Goal: Task Accomplishment & Management: Manage account settings

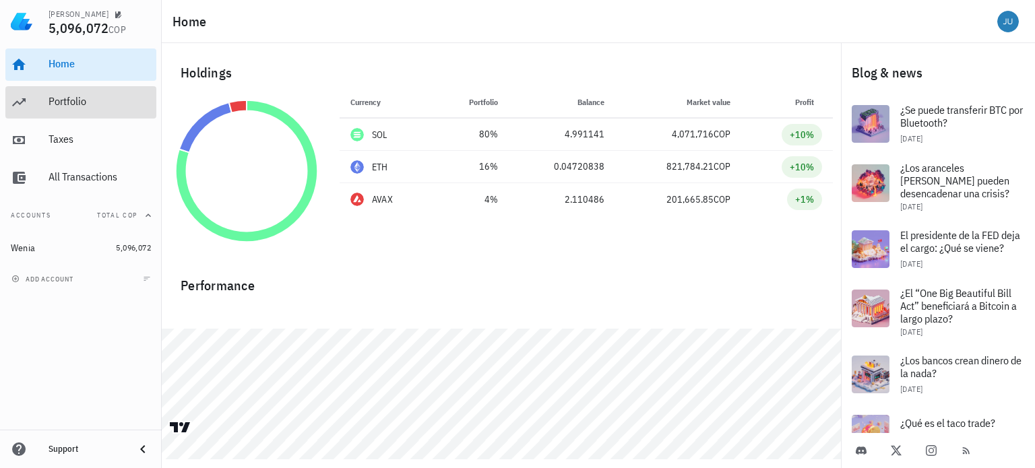
click at [95, 100] on div "Portfolio" at bounding box center [100, 101] width 102 height 13
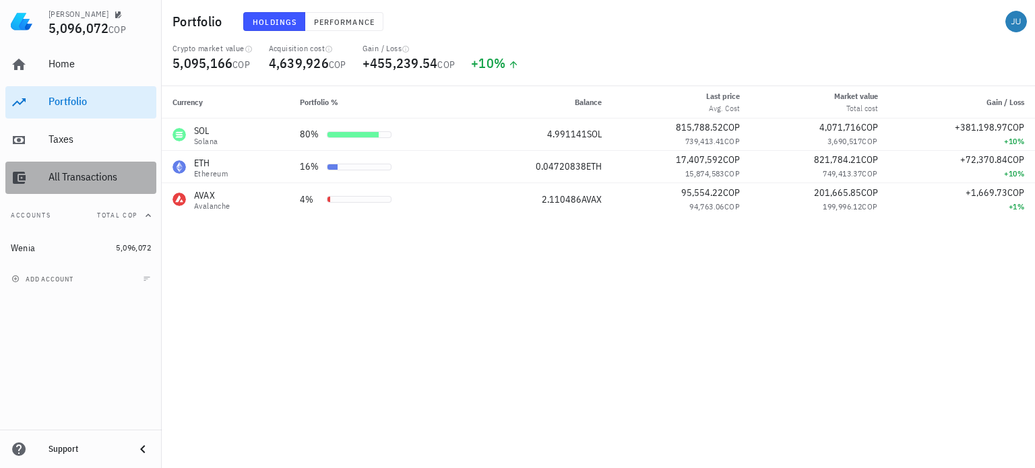
click at [91, 177] on div "All Transactions" at bounding box center [100, 176] width 102 height 13
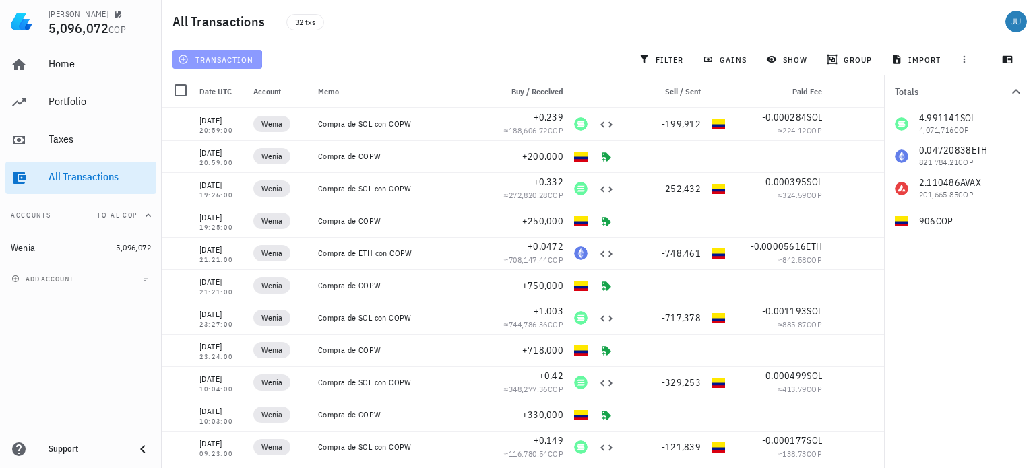
click at [228, 59] on span "transaction" at bounding box center [217, 59] width 73 height 11
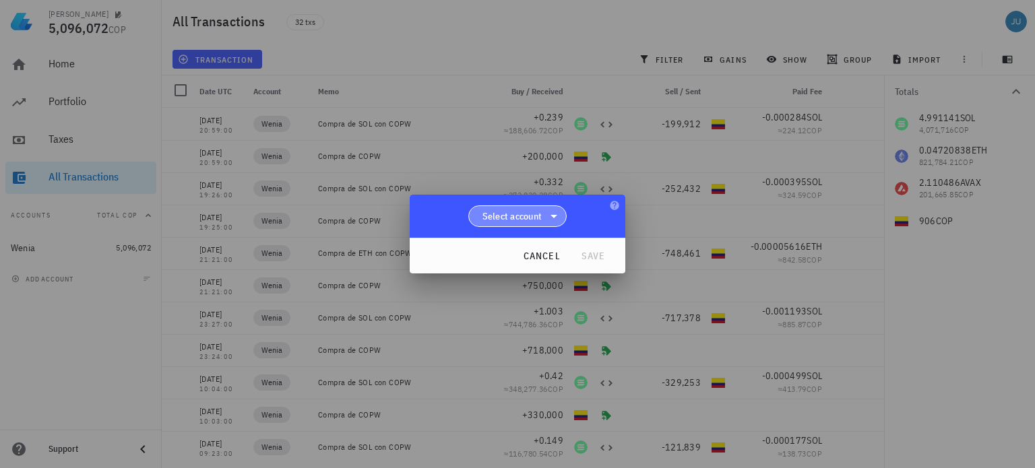
click at [550, 217] on icon at bounding box center [554, 216] width 16 height 16
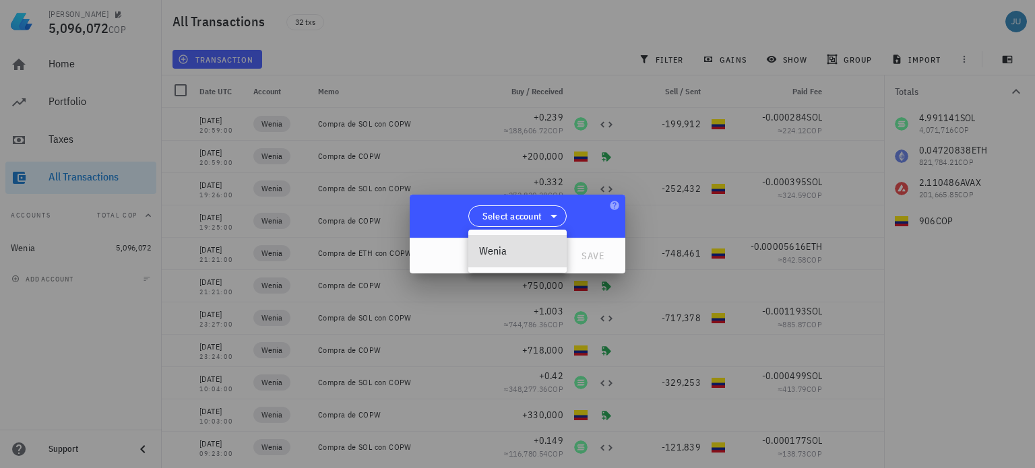
click at [499, 253] on div "Wenia" at bounding box center [517, 251] width 77 height 13
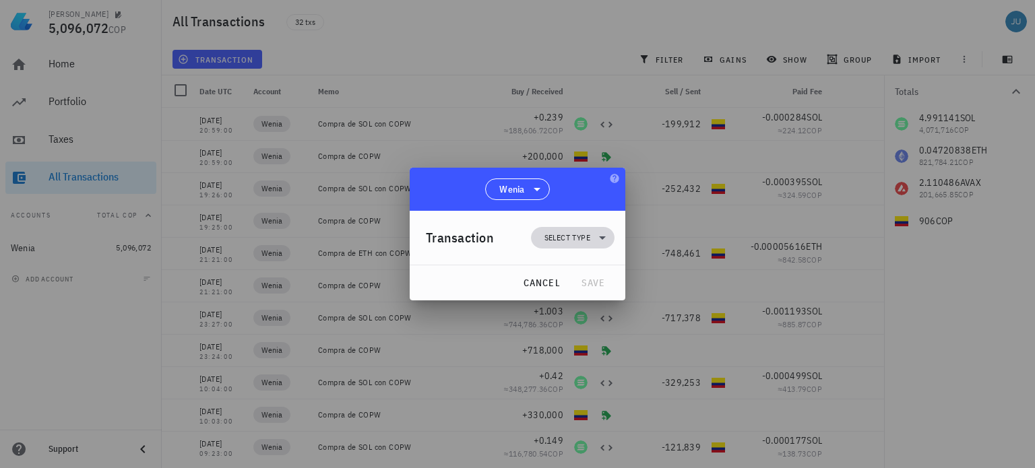
click at [599, 240] on icon at bounding box center [602, 238] width 16 height 16
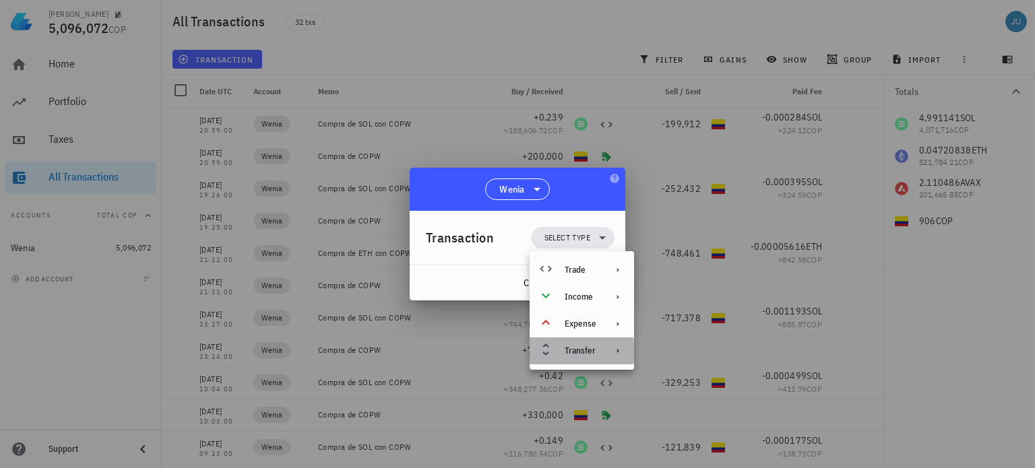
click at [612, 350] on icon at bounding box center [617, 351] width 11 height 11
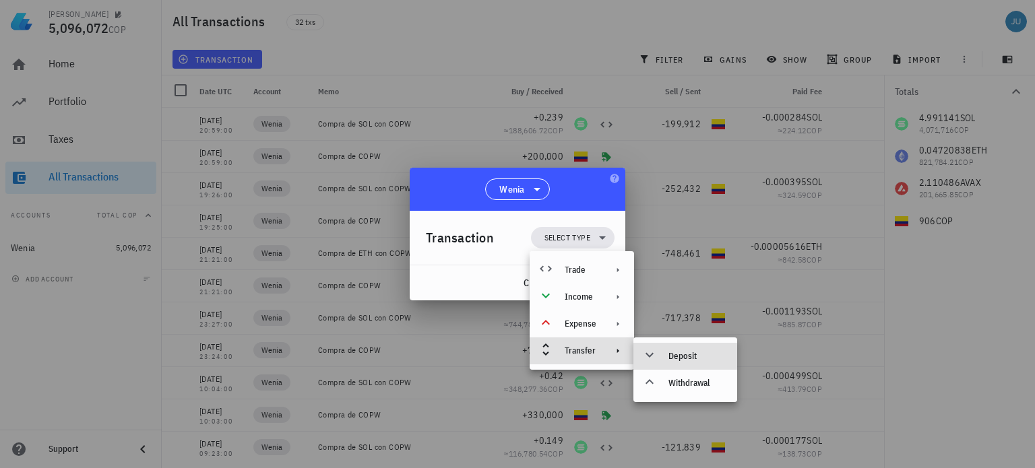
click at [652, 353] on icon at bounding box center [649, 354] width 8 height 5
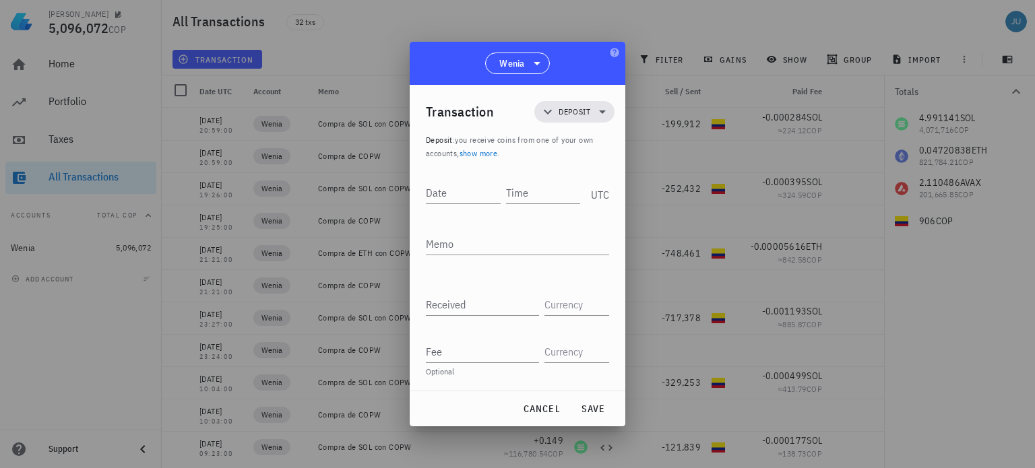
click at [473, 156] on link "show more" at bounding box center [478, 153] width 38 height 10
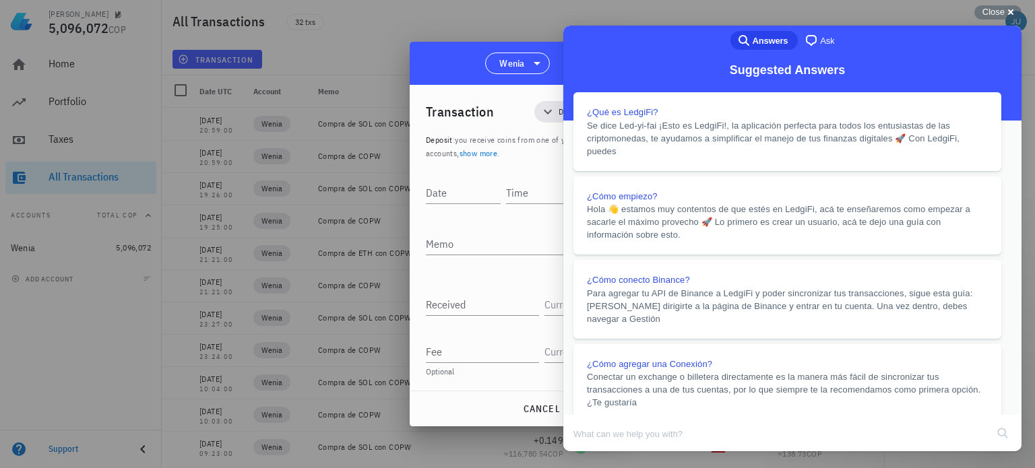
click at [588, 452] on button "Close" at bounding box center [576, 461] width 24 height 18
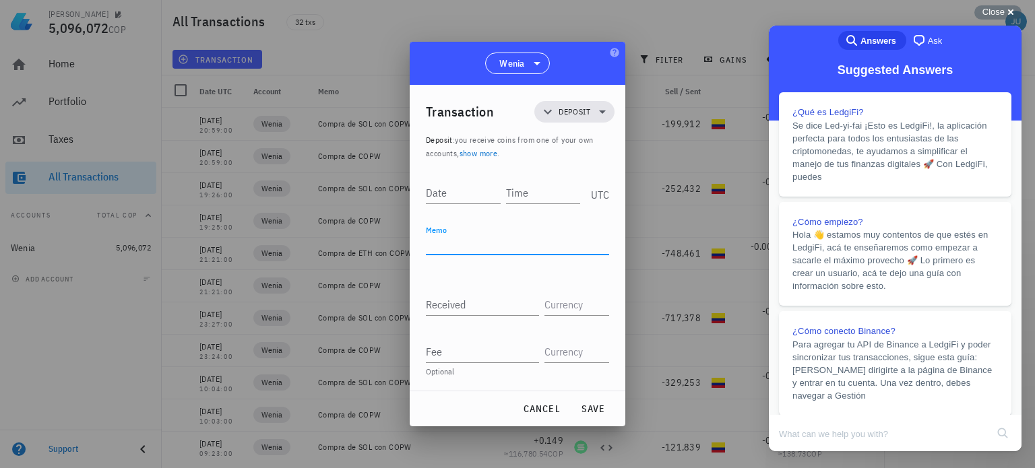
click at [479, 247] on textarea "Memo" at bounding box center [517, 244] width 183 height 22
click at [599, 107] on icon at bounding box center [602, 112] width 16 height 16
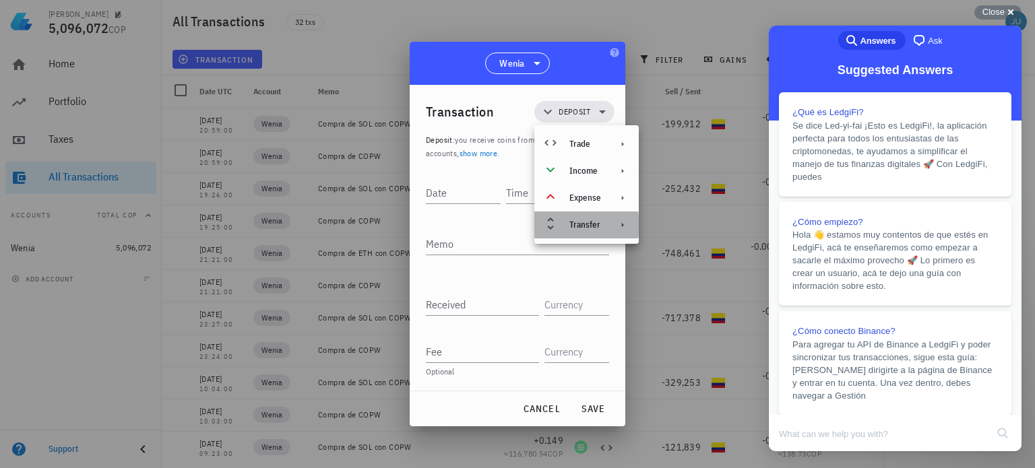
click at [606, 227] on div "Transfer" at bounding box center [586, 225] width 104 height 27
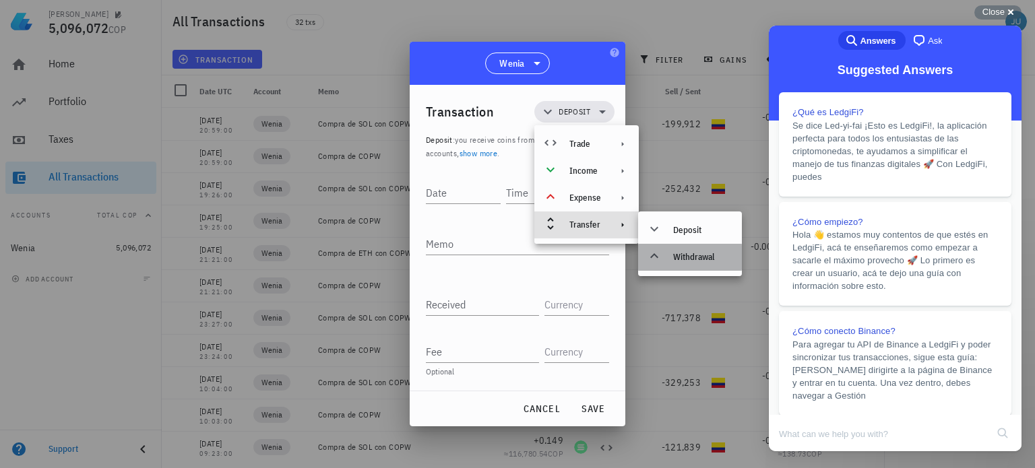
click at [679, 260] on div "Withdrawal" at bounding box center [702, 257] width 58 height 11
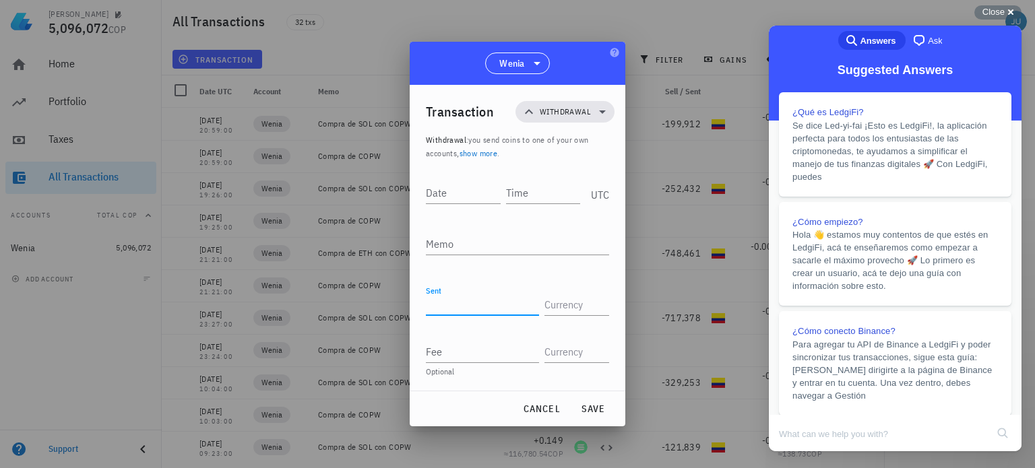
click at [501, 304] on input "Sent" at bounding box center [482, 305] width 113 height 22
click at [463, 193] on input "Date" at bounding box center [463, 193] width 75 height 22
click at [534, 193] on input "Time" at bounding box center [544, 193] width 72 height 22
click at [461, 196] on input "Date" at bounding box center [464, 193] width 77 height 22
type input "[DATE]"
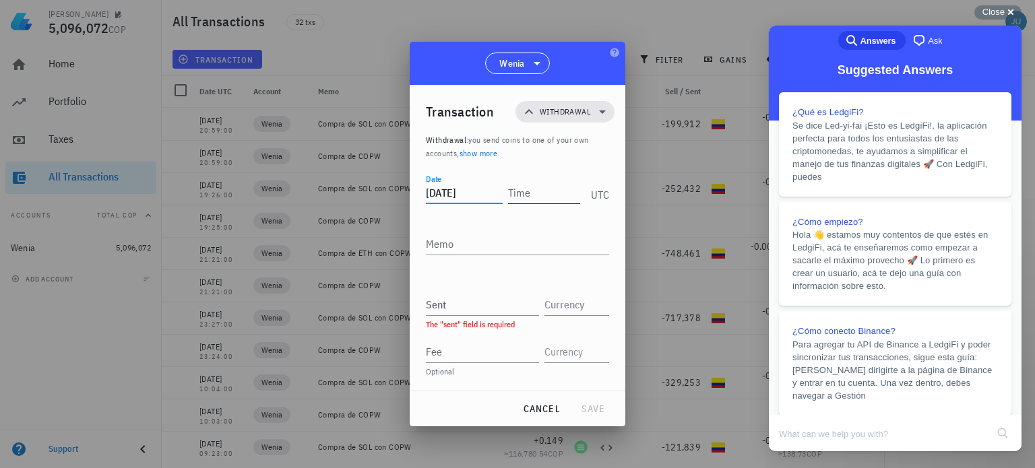
click at [544, 194] on input "Time" at bounding box center [544, 193] width 72 height 22
type input "10:57:00"
click at [445, 251] on textarea "Memo" at bounding box center [517, 244] width 183 height 22
click at [503, 238] on textarea "Envió [PERSON_NAME]" at bounding box center [517, 244] width 183 height 22
type textarea "Envió [PERSON_NAME]"
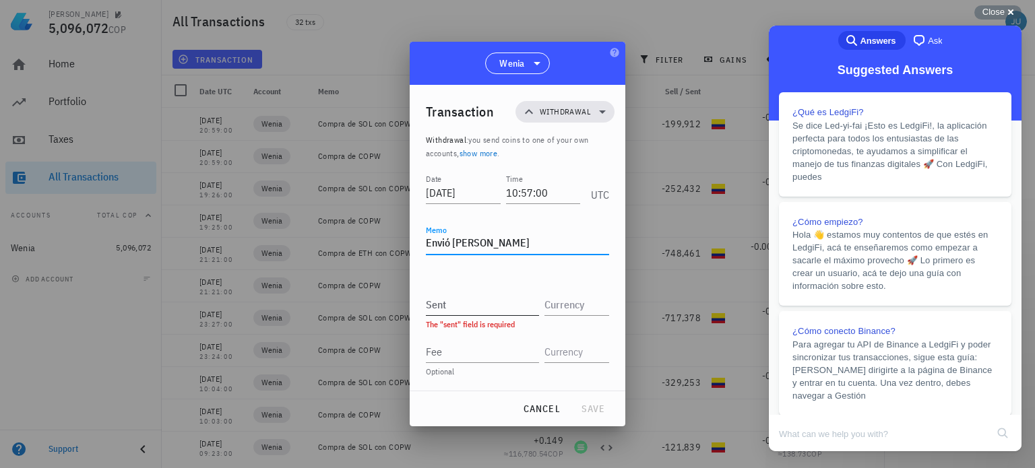
click at [459, 307] on input "Sent" at bounding box center [482, 305] width 113 height 22
click at [461, 309] on input "Sent" at bounding box center [482, 305] width 113 height 22
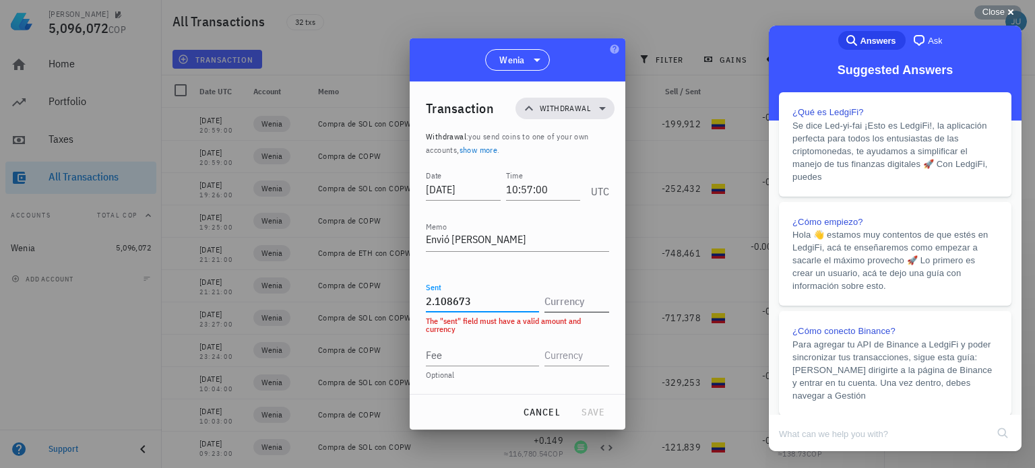
type input "2.108673"
click at [581, 295] on input "text" at bounding box center [575, 301] width 62 height 22
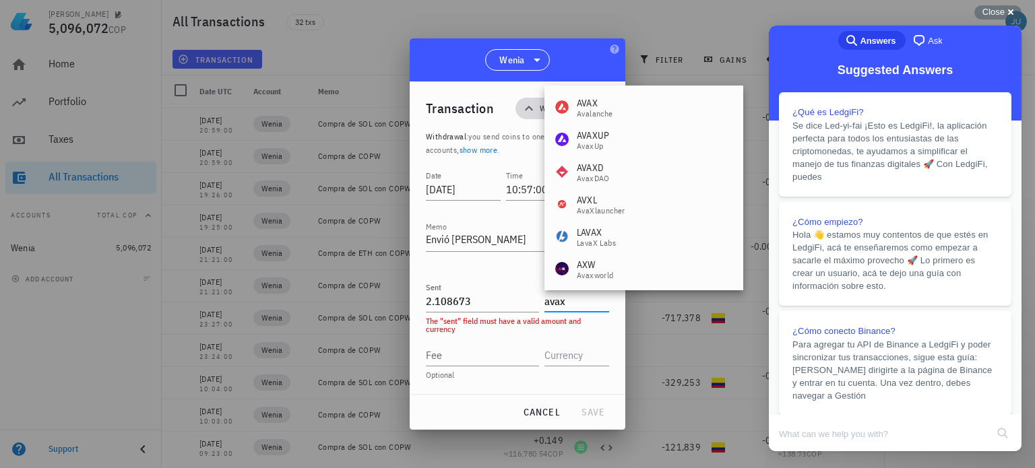
click at [600, 111] on div "Avalanche" at bounding box center [595, 114] width 36 height 8
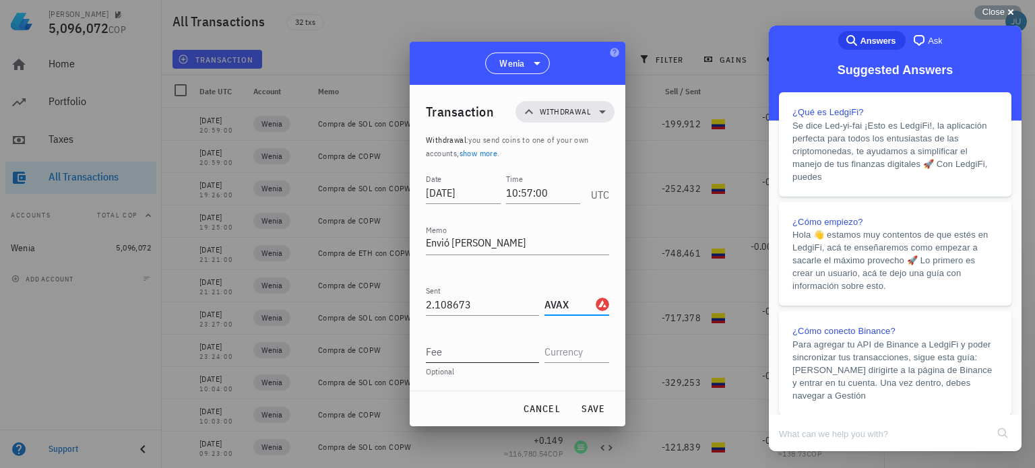
type input "AVAX"
click at [435, 354] on input "Fee" at bounding box center [482, 352] width 113 height 22
type input "0.001812"
click at [562, 353] on input "text" at bounding box center [575, 352] width 62 height 22
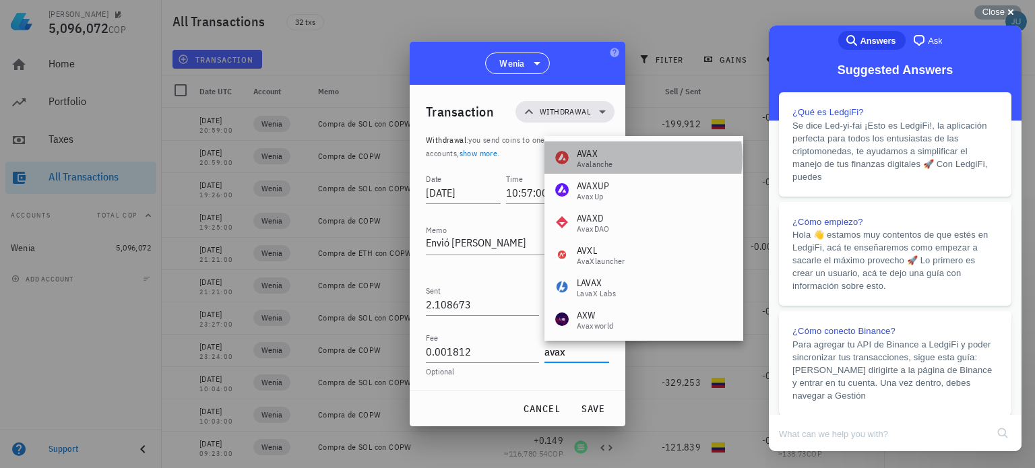
click at [615, 159] on div "AVAX Avalanche" at bounding box center [643, 157] width 199 height 32
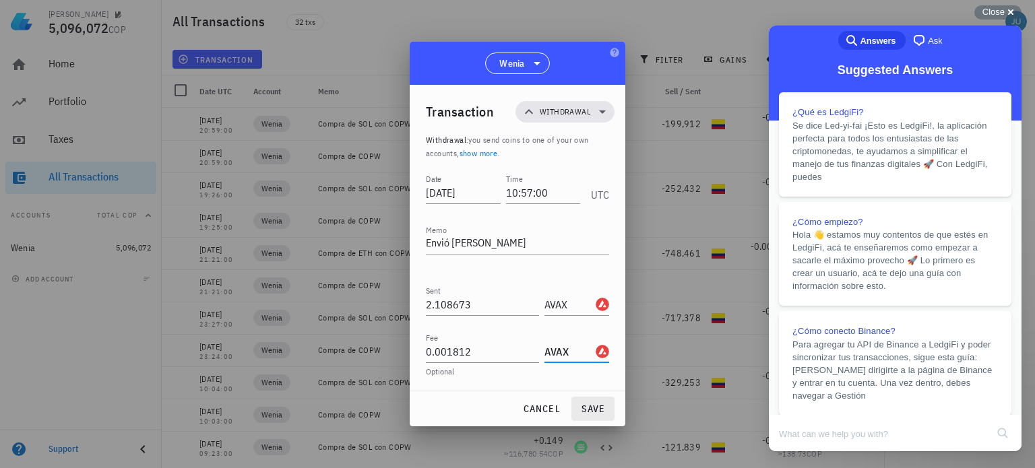
type input "AVAX"
click at [596, 410] on span "save" at bounding box center [593, 409] width 32 height 12
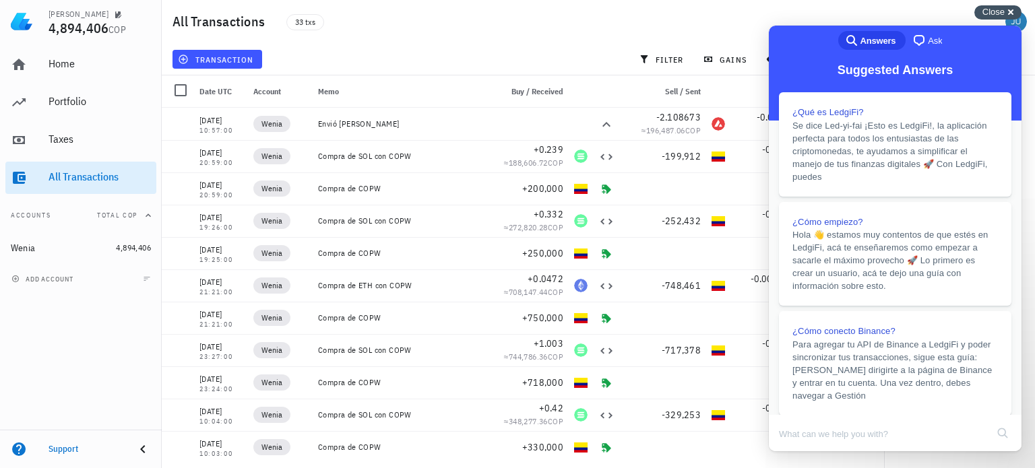
click at [1011, 12] on div "Close cross-small" at bounding box center [997, 12] width 47 height 14
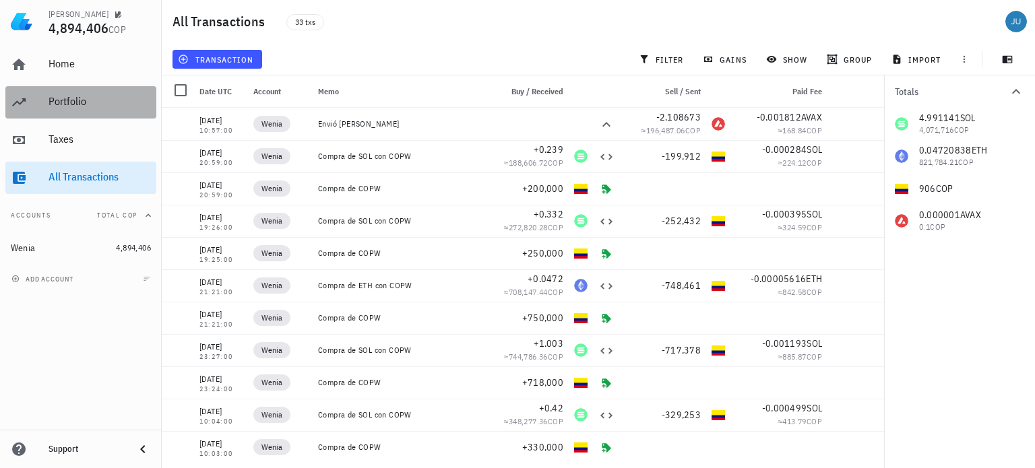
click at [87, 104] on div "Portfolio" at bounding box center [100, 101] width 102 height 13
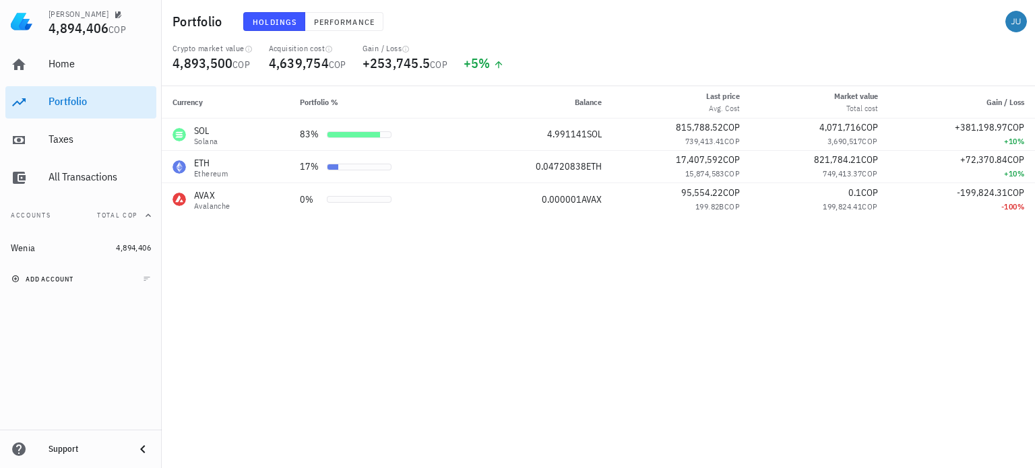
click at [49, 283] on button "add account" at bounding box center [43, 278] width 71 height 13
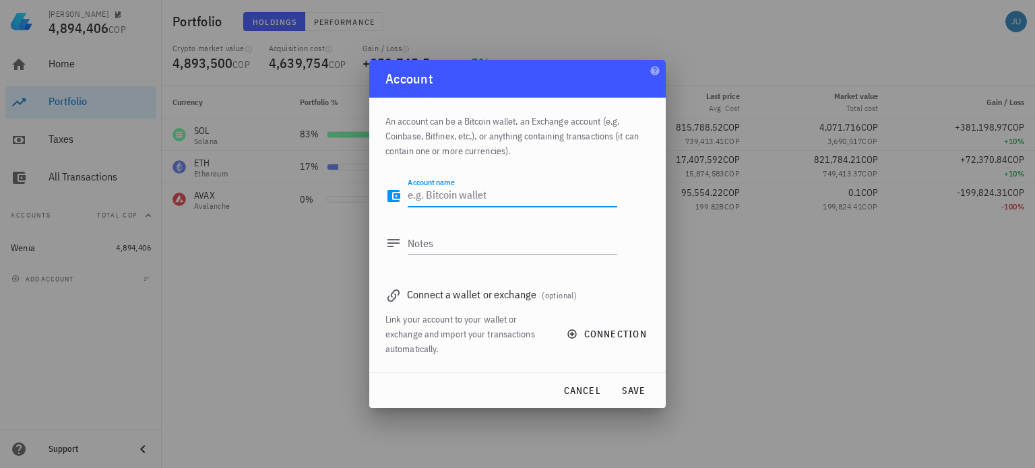
click at [496, 193] on textarea "Account name" at bounding box center [513, 196] width 210 height 22
type textarea "[PERSON_NAME] wallet"
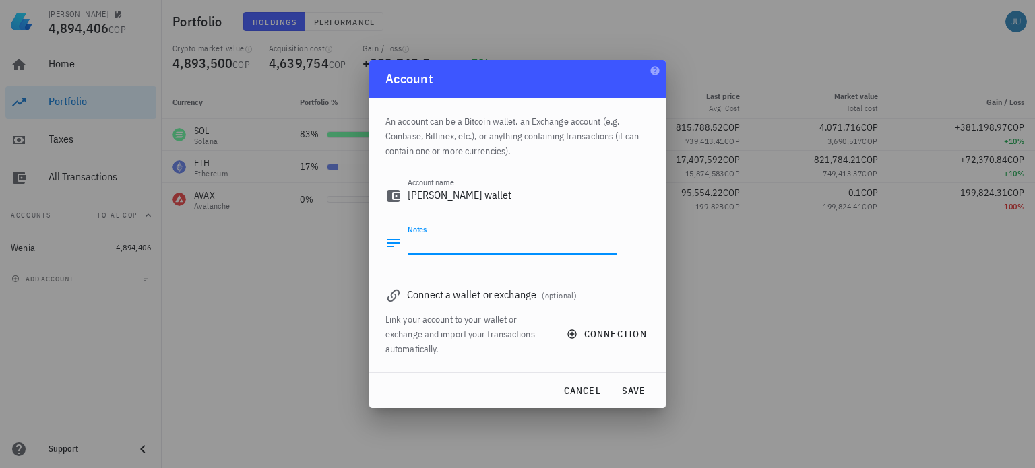
click at [465, 246] on textarea "Notes" at bounding box center [513, 243] width 210 height 22
type textarea "Mi wallet de custodia"
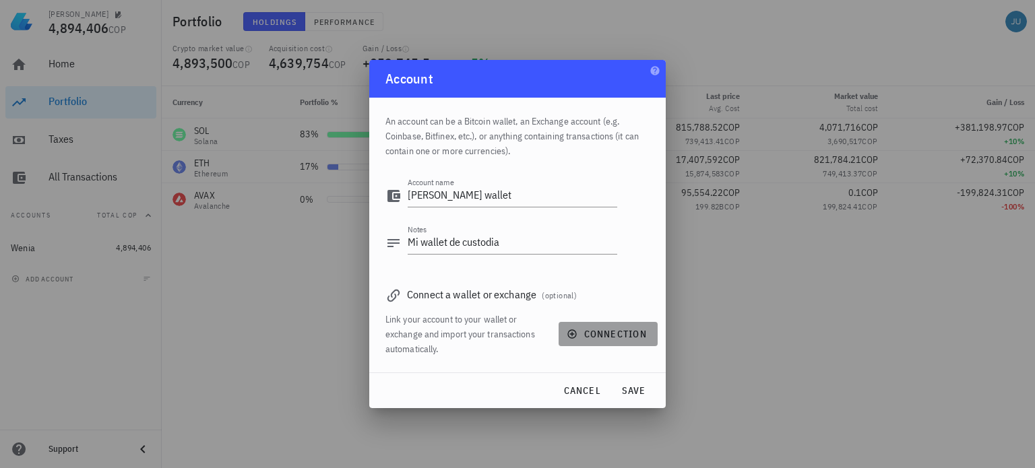
click at [575, 335] on icon "button" at bounding box center [572, 334] width 11 height 11
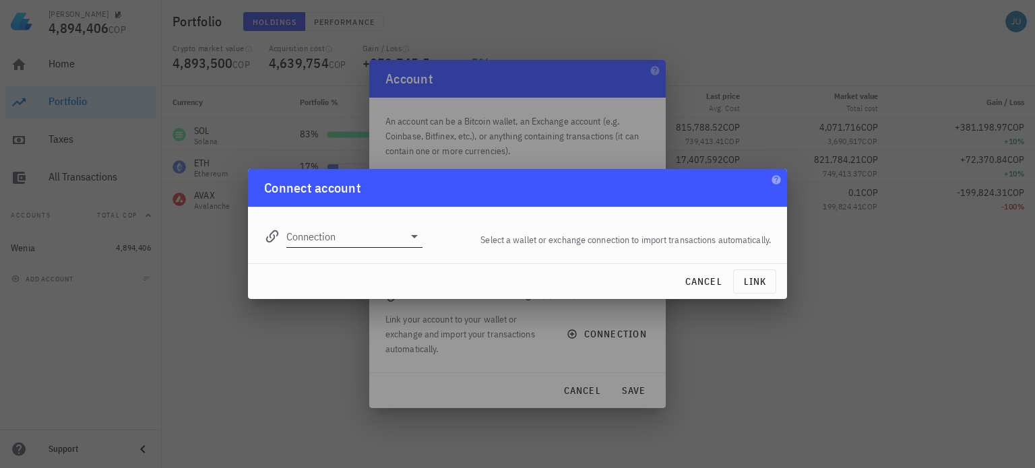
click at [408, 234] on icon at bounding box center [414, 236] width 16 height 16
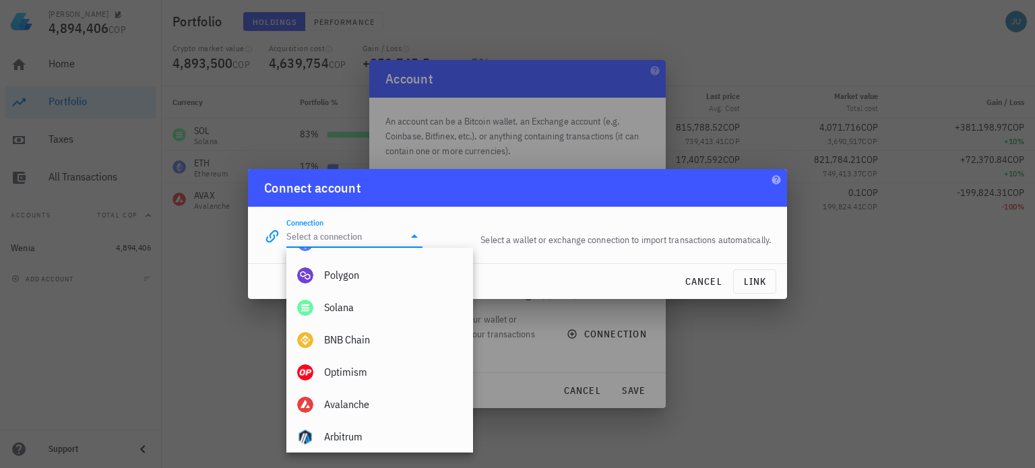
scroll to position [542, 0]
click at [695, 280] on span "cancel" at bounding box center [703, 282] width 38 height 12
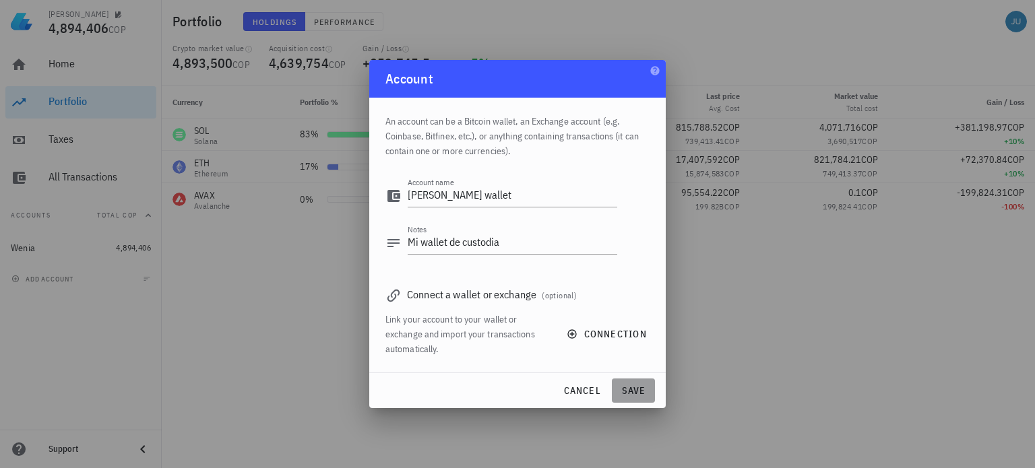
click at [639, 391] on span "save" at bounding box center [633, 391] width 32 height 12
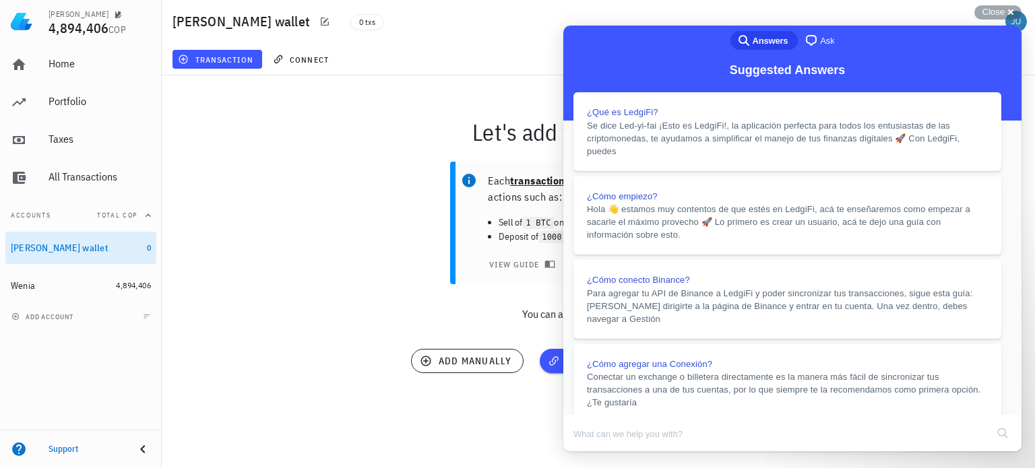
click at [588, 452] on button "Close" at bounding box center [576, 461] width 24 height 18
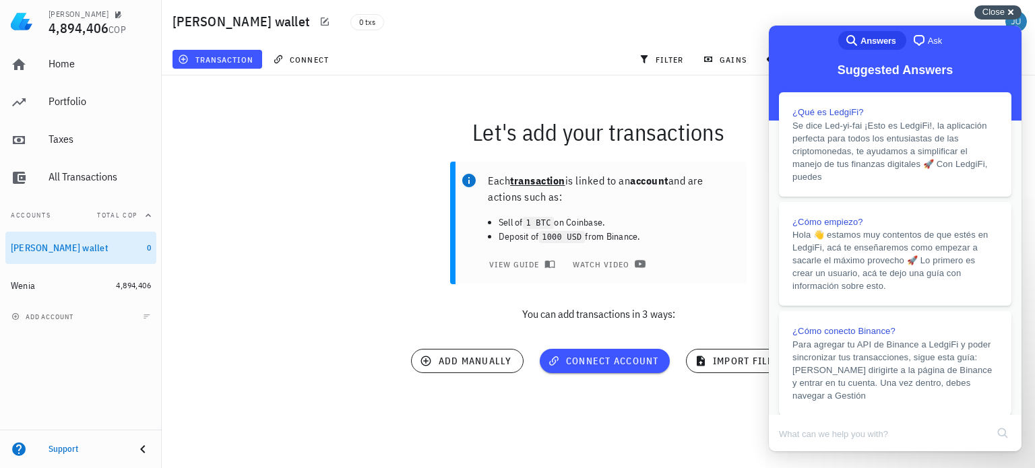
drag, startPoint x: 1008, startPoint y: 11, endPoint x: 196, endPoint y: 3, distance: 812.5
click at [1008, 11] on div "Close cross-small" at bounding box center [997, 12] width 47 height 14
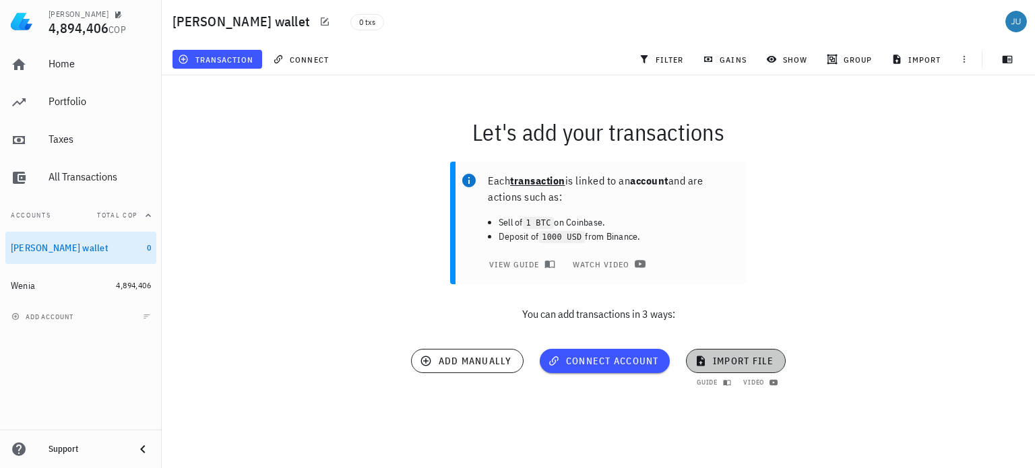
click at [724, 368] on button "import file" at bounding box center [736, 361] width 100 height 24
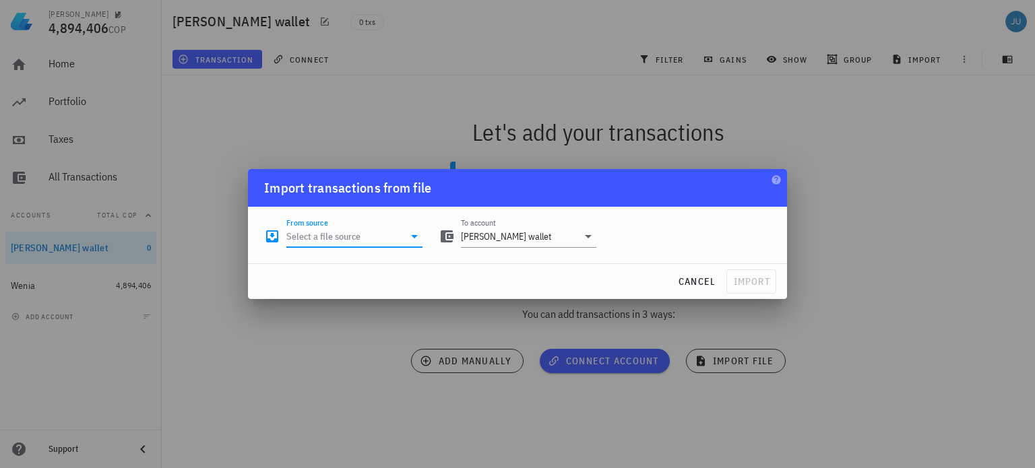
click at [395, 239] on input "From source" at bounding box center [344, 237] width 117 height 22
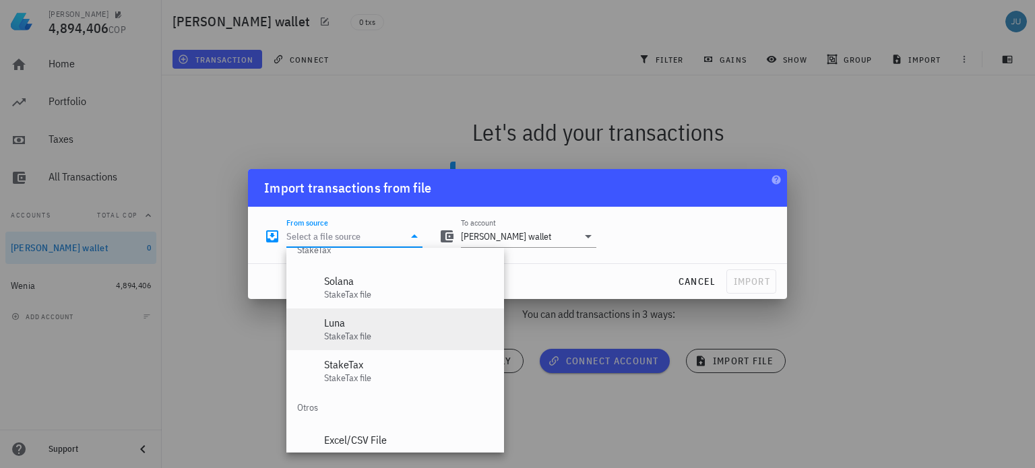
scroll to position [562, 0]
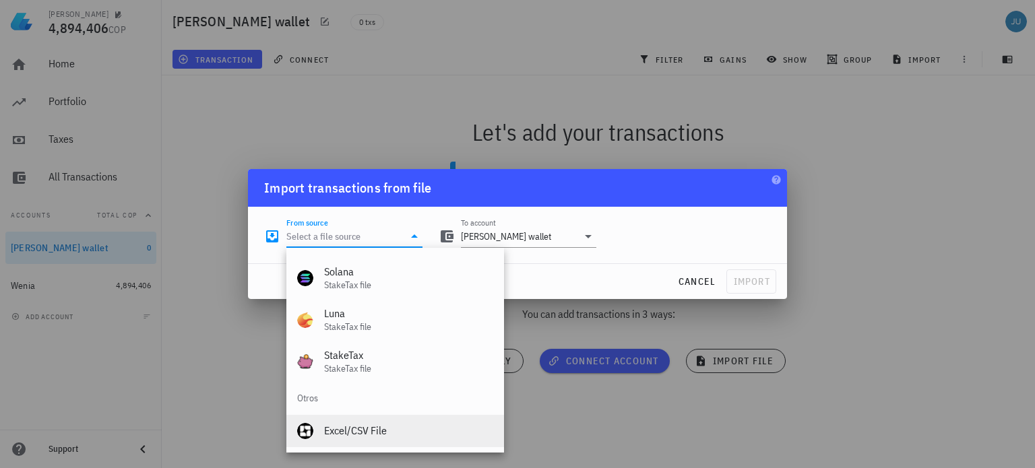
click at [371, 436] on div "Excel/CSV File" at bounding box center [408, 430] width 169 height 13
type input "Excel/CSV File"
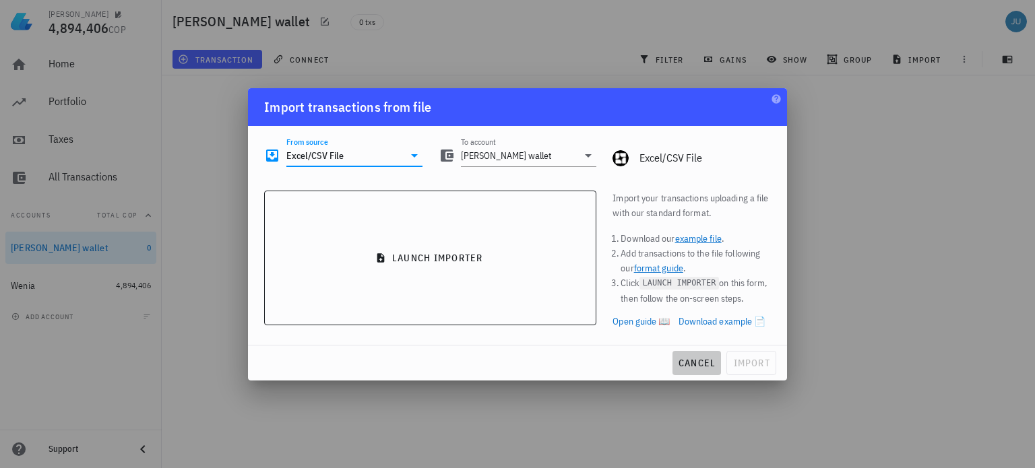
click at [707, 374] on button "cancel" at bounding box center [696, 363] width 49 height 24
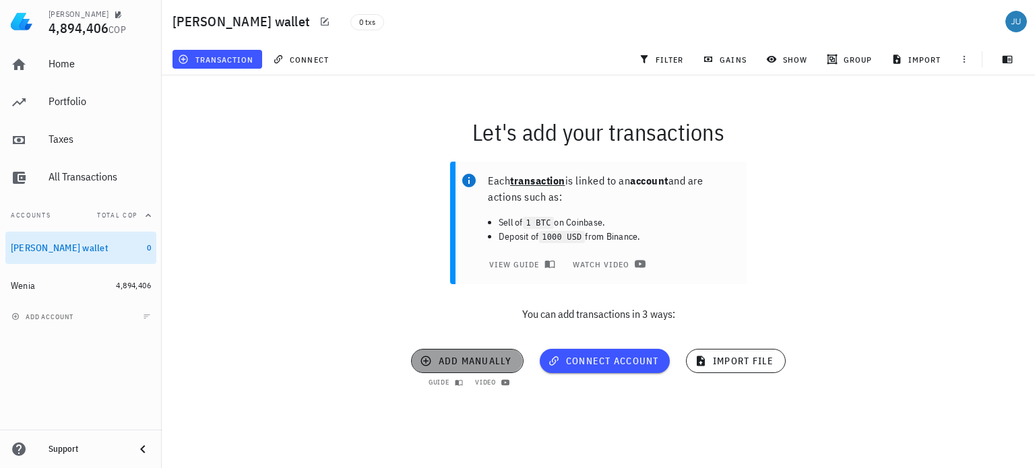
click at [476, 363] on span "add manually" at bounding box center [466, 361] width 89 height 12
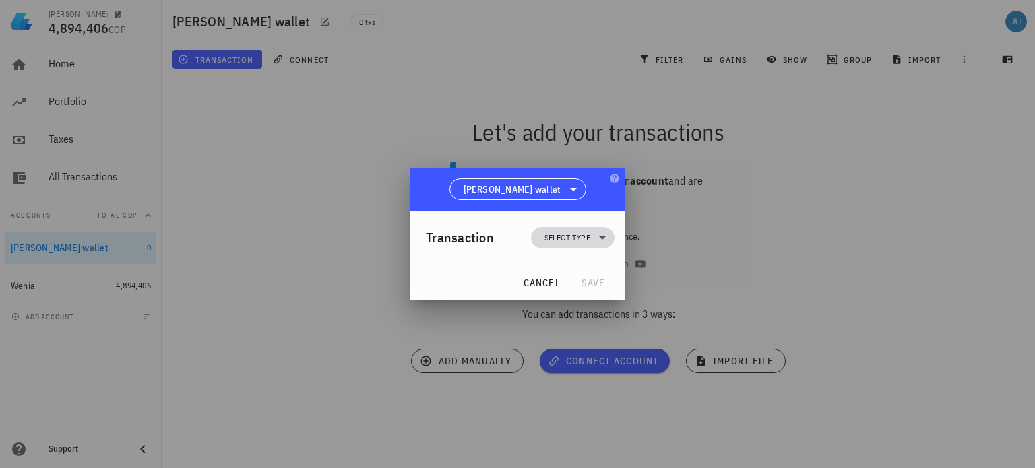
click at [596, 234] on icon at bounding box center [602, 238] width 16 height 16
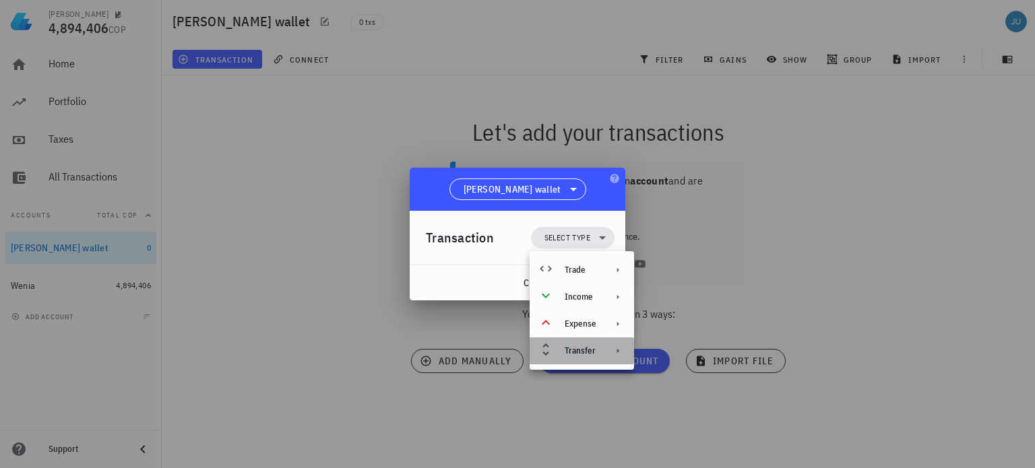
click at [608, 353] on div at bounding box center [615, 351] width 16 height 11
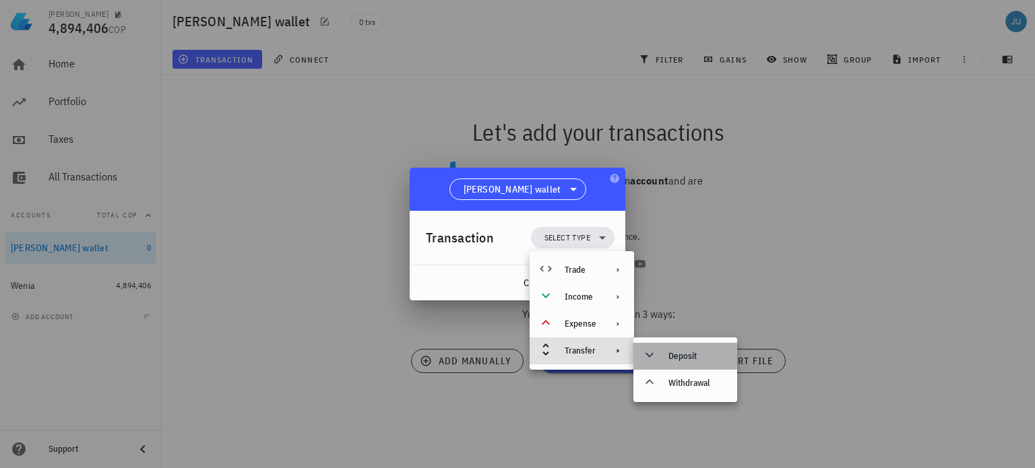
click at [684, 358] on div "Deposit" at bounding box center [697, 356] width 58 height 11
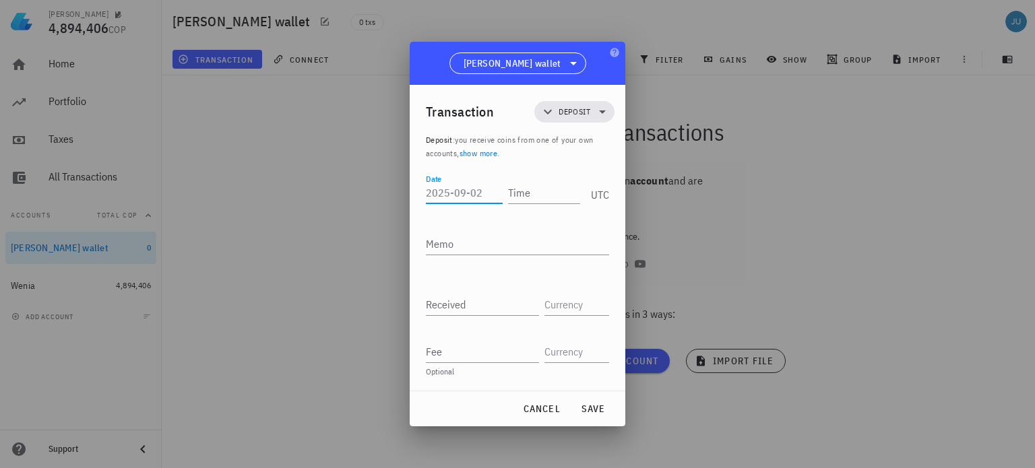
click at [474, 193] on input "Date" at bounding box center [464, 193] width 77 height 22
type input "1"
type input "[DATE]"
type input "10:59:00"
type textarea "R"
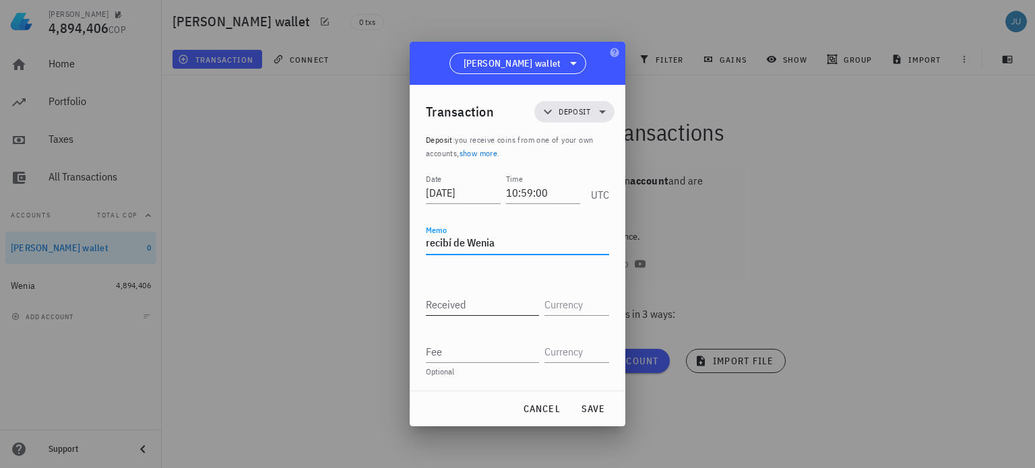
type textarea "recibí de Wenia"
click at [470, 307] on input "Received" at bounding box center [482, 305] width 113 height 22
type input "1"
type input "2.108673"
click at [571, 306] on input "text" at bounding box center [575, 305] width 62 height 22
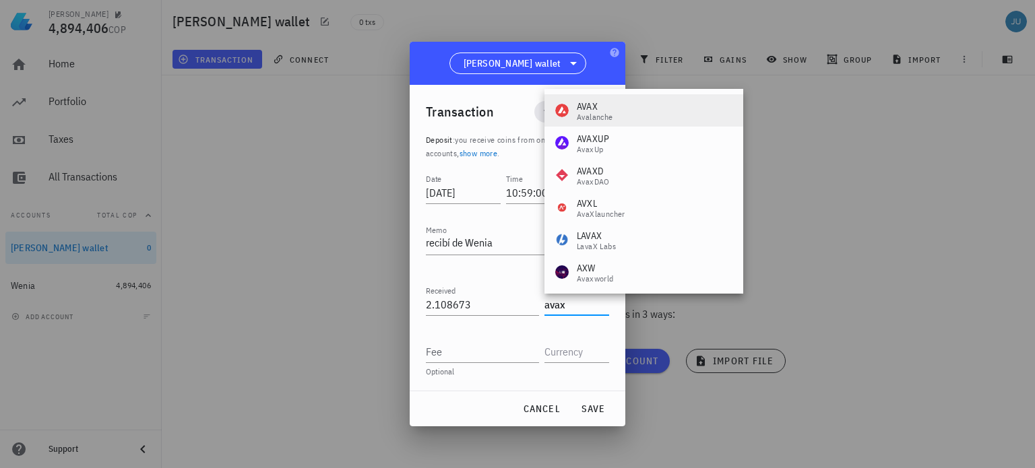
click at [598, 113] on div "Avalanche" at bounding box center [595, 117] width 36 height 8
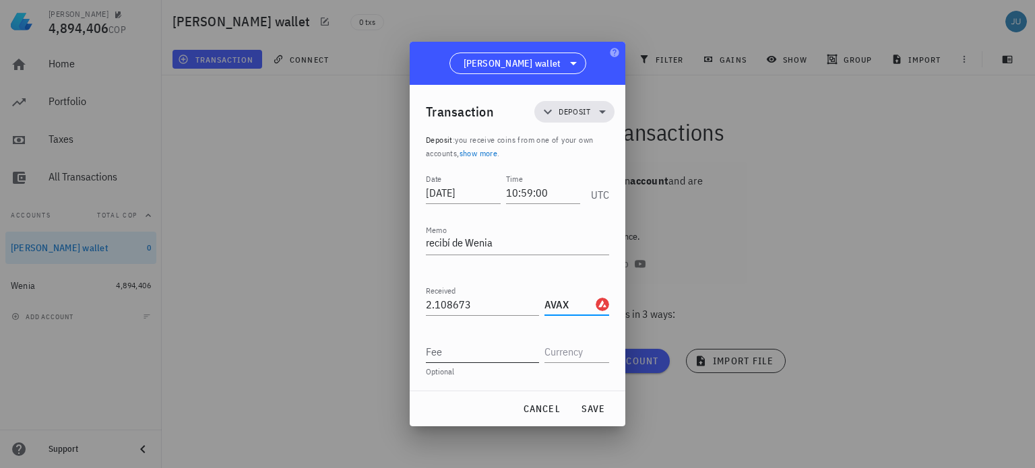
type input "AVAX"
click at [470, 350] on input "Fee" at bounding box center [482, 352] width 113 height 22
type input "0.001812"
click at [560, 355] on input "text" at bounding box center [575, 352] width 62 height 22
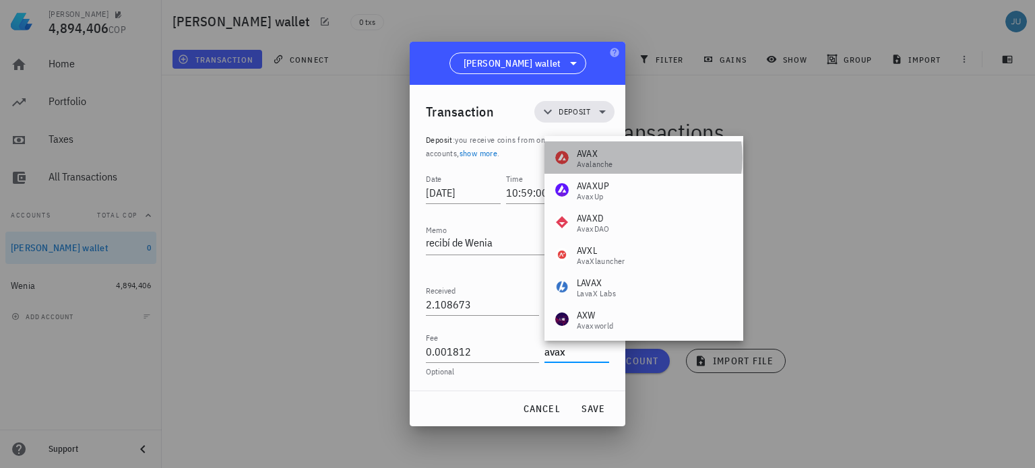
click at [608, 158] on div "AVAX" at bounding box center [595, 153] width 36 height 13
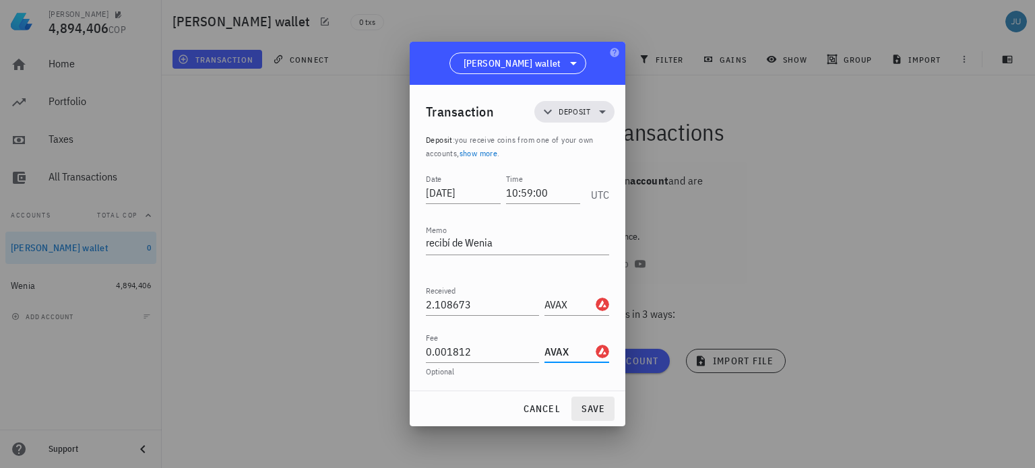
type input "AVAX"
click at [596, 409] on span "save" at bounding box center [593, 409] width 32 height 12
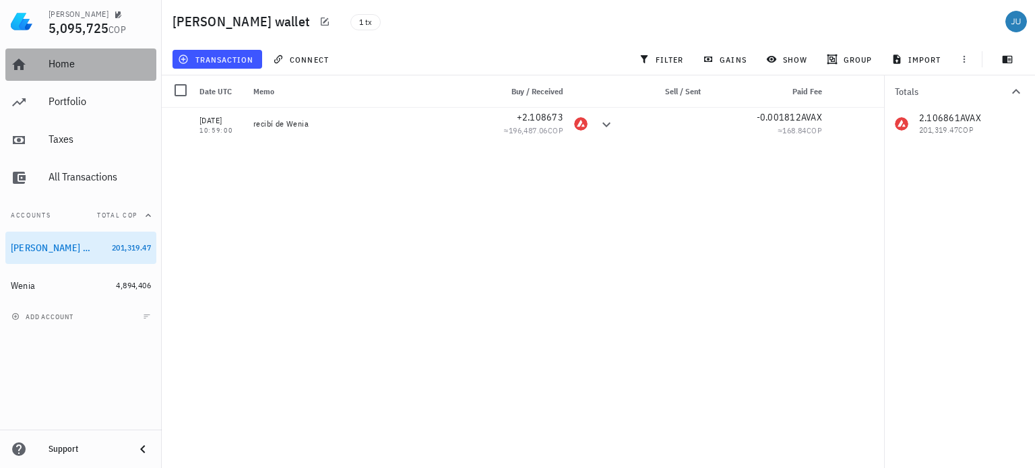
click at [66, 69] on div "Home" at bounding box center [100, 63] width 102 height 13
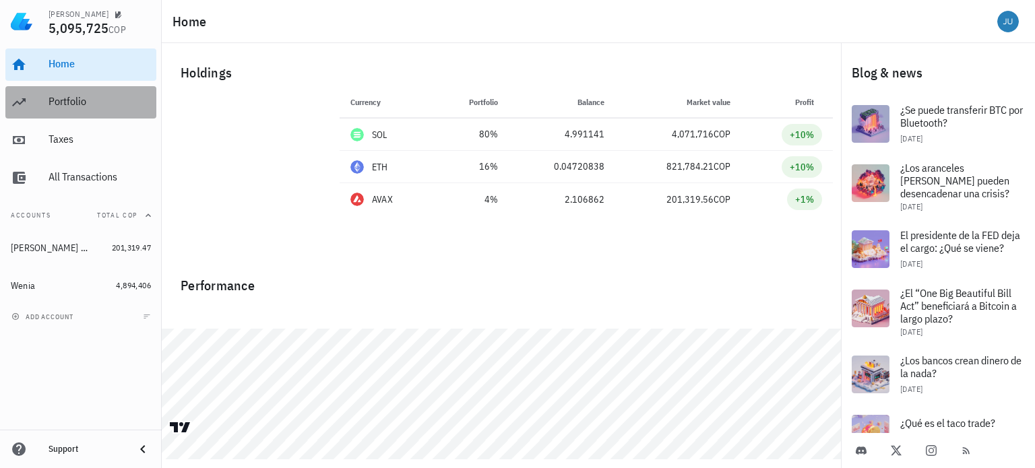
click at [86, 104] on div "Portfolio" at bounding box center [100, 101] width 102 height 13
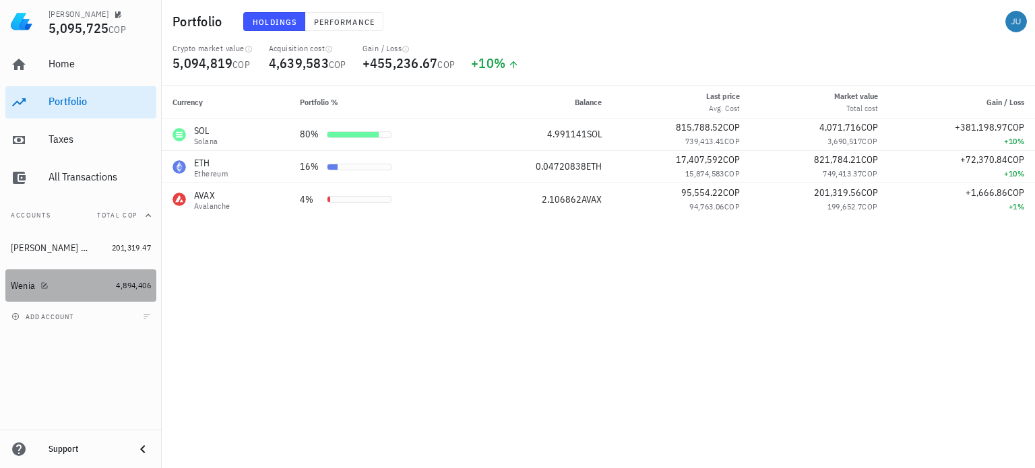
click at [32, 292] on div "Wenia" at bounding box center [61, 285] width 100 height 29
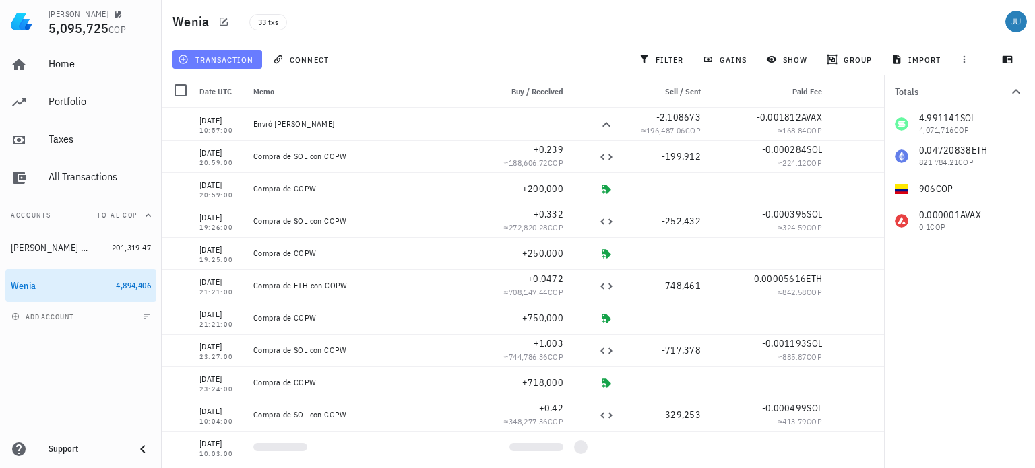
click at [225, 57] on span "transaction" at bounding box center [217, 59] width 73 height 11
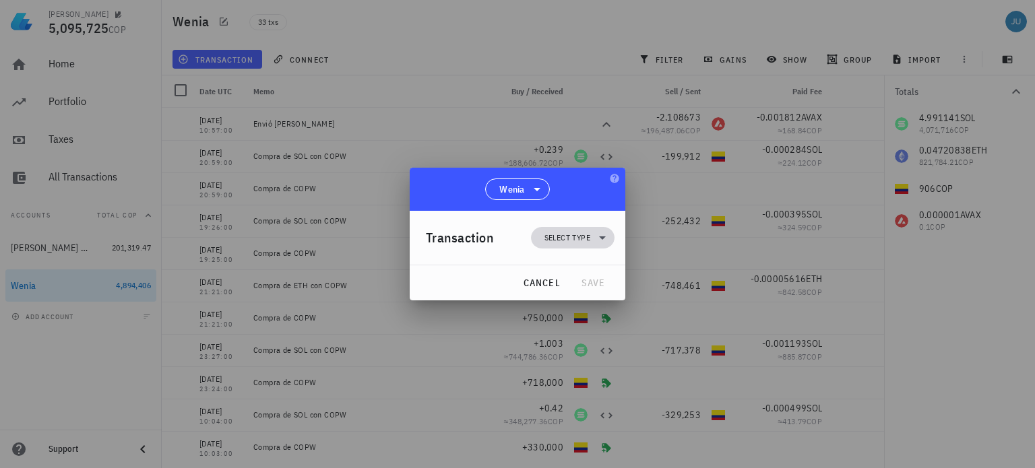
click at [598, 244] on icon at bounding box center [602, 238] width 16 height 16
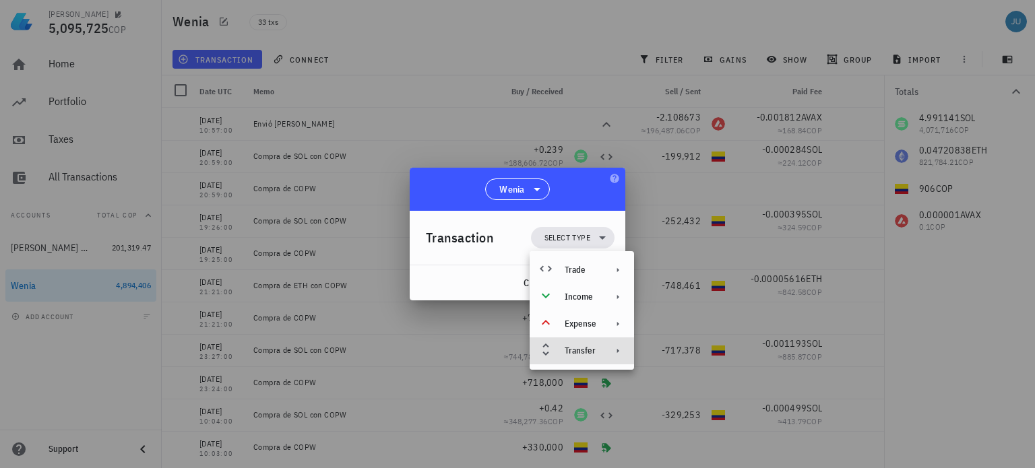
click at [614, 354] on icon at bounding box center [617, 351] width 11 height 11
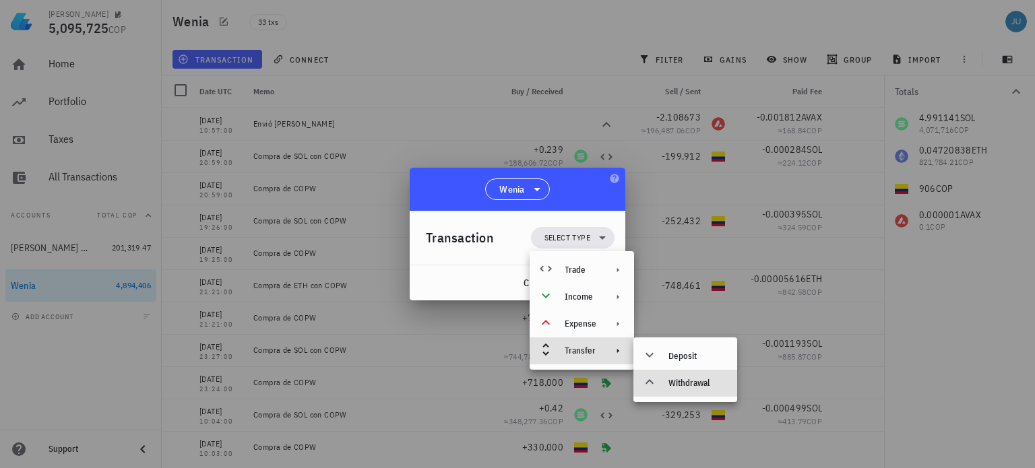
click at [690, 385] on div "Withdrawal" at bounding box center [697, 383] width 58 height 11
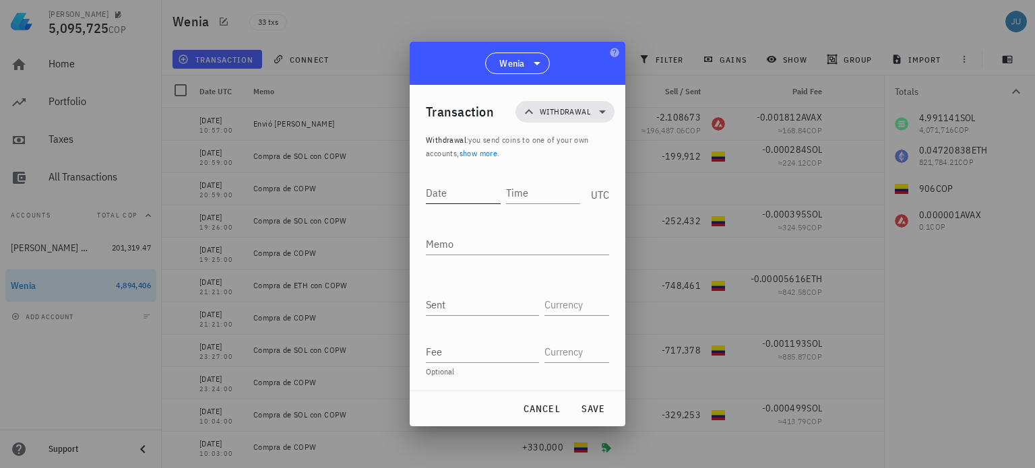
drag, startPoint x: 469, startPoint y: 204, endPoint x: 464, endPoint y: 197, distance: 8.2
click at [466, 201] on div "Date" at bounding box center [463, 193] width 75 height 22
click at [465, 196] on input "Date" at bounding box center [464, 193] width 77 height 22
type input "[DATE]"
type input "11:04:00"
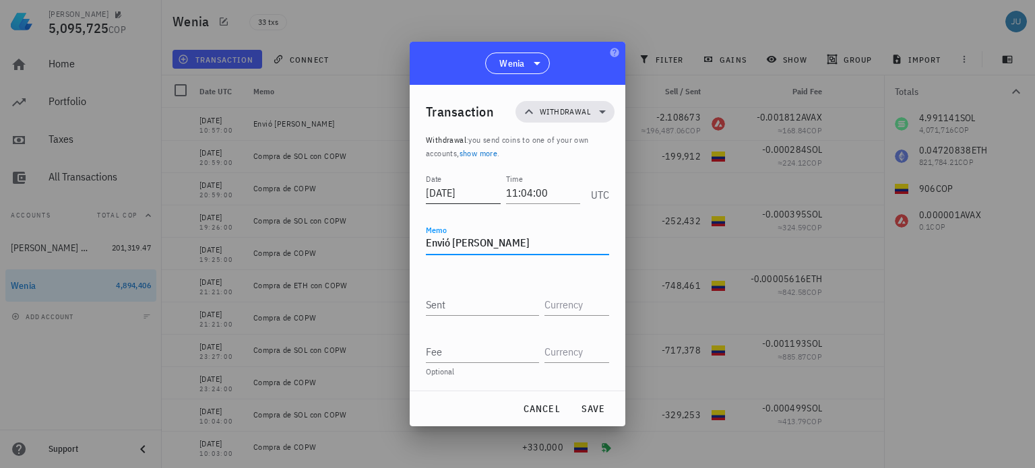
type textarea "Envió [PERSON_NAME]"
type input "0.04683815"
click at [573, 314] on input "text" at bounding box center [575, 305] width 62 height 22
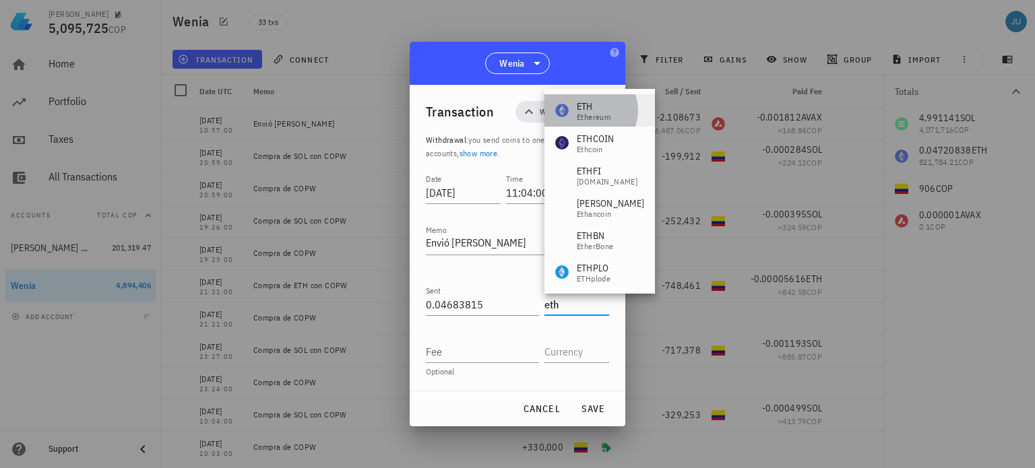
click at [592, 113] on div "Ethereum" at bounding box center [594, 117] width 34 height 8
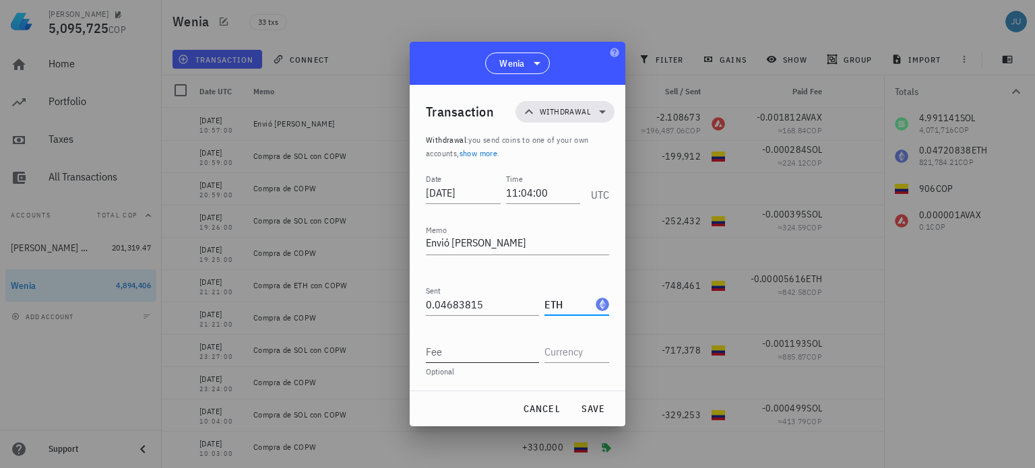
type input "ETH"
click at [454, 352] on input "Fee" at bounding box center [482, 352] width 113 height 22
type input "0.00037021"
click at [562, 342] on input "text" at bounding box center [575, 352] width 62 height 22
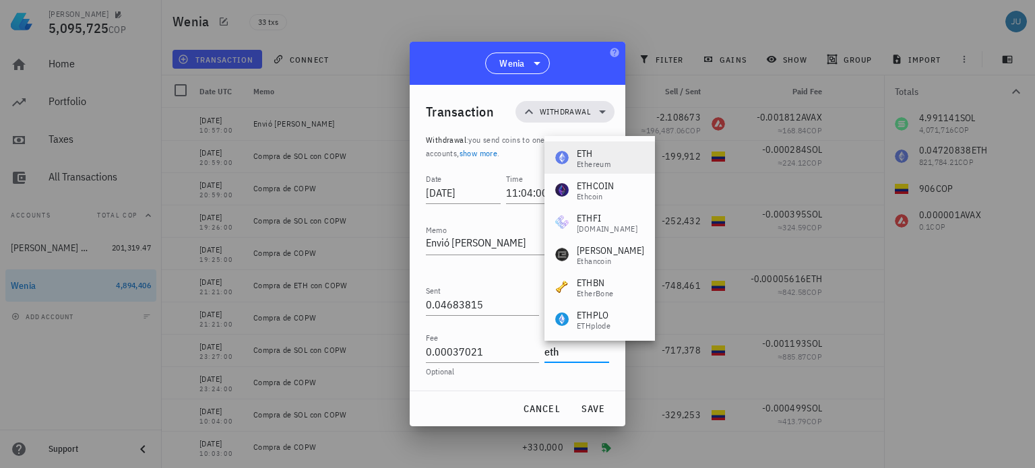
click at [583, 160] on div "Ethereum" at bounding box center [594, 164] width 34 height 8
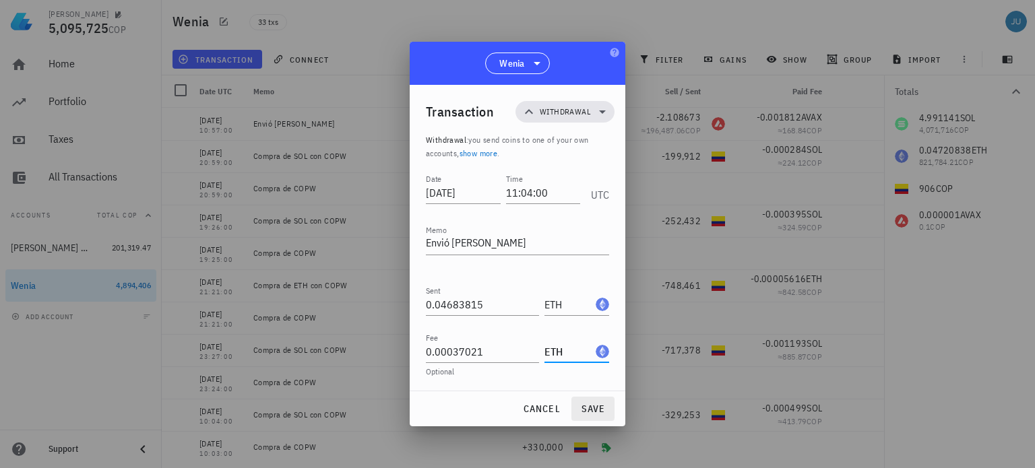
type input "ETH"
click at [590, 412] on span "save" at bounding box center [593, 409] width 32 height 12
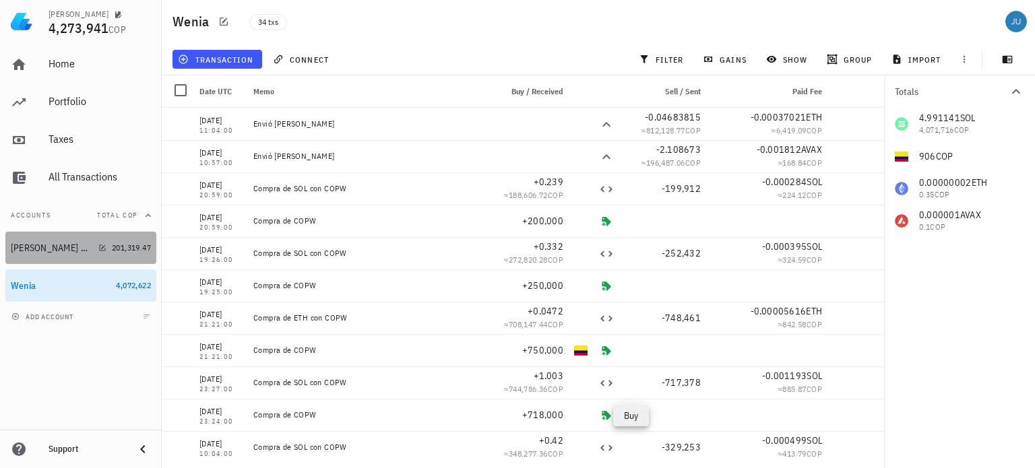
click at [44, 243] on div "[PERSON_NAME] wallet" at bounding box center [52, 248] width 82 height 11
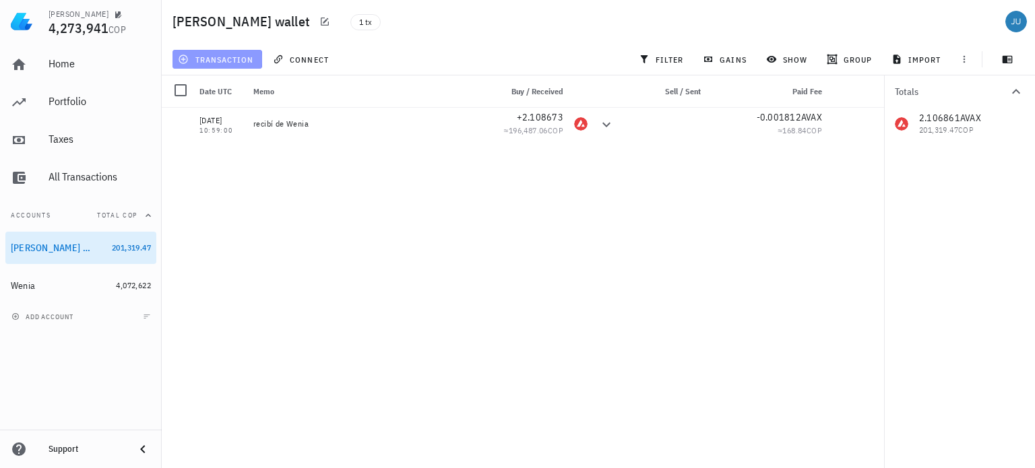
click at [236, 59] on span "transaction" at bounding box center [217, 59] width 73 height 11
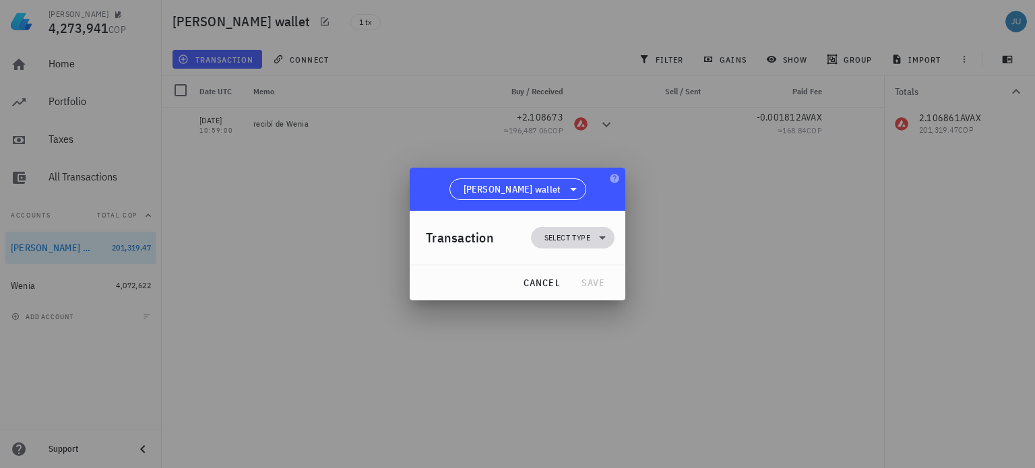
click at [585, 236] on span "Select type" at bounding box center [567, 237] width 46 height 13
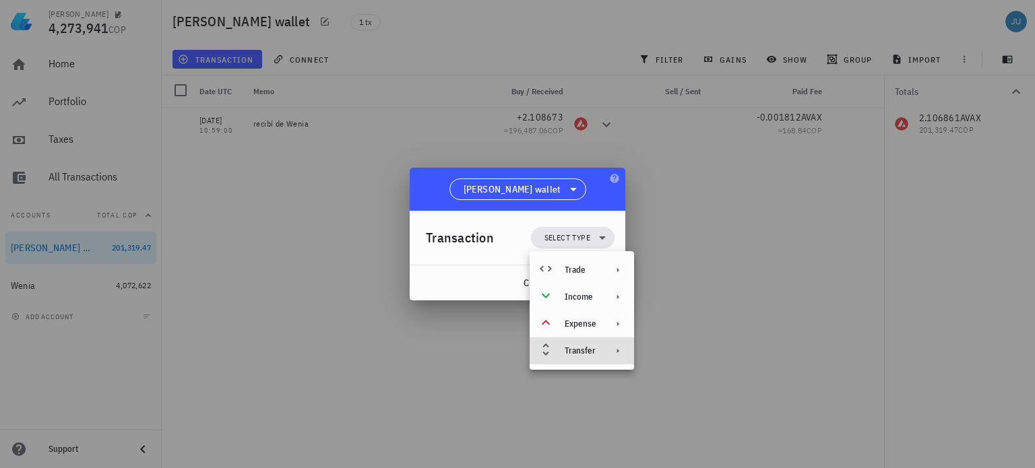
click at [587, 353] on div "Transfer" at bounding box center [581, 351] width 32 height 11
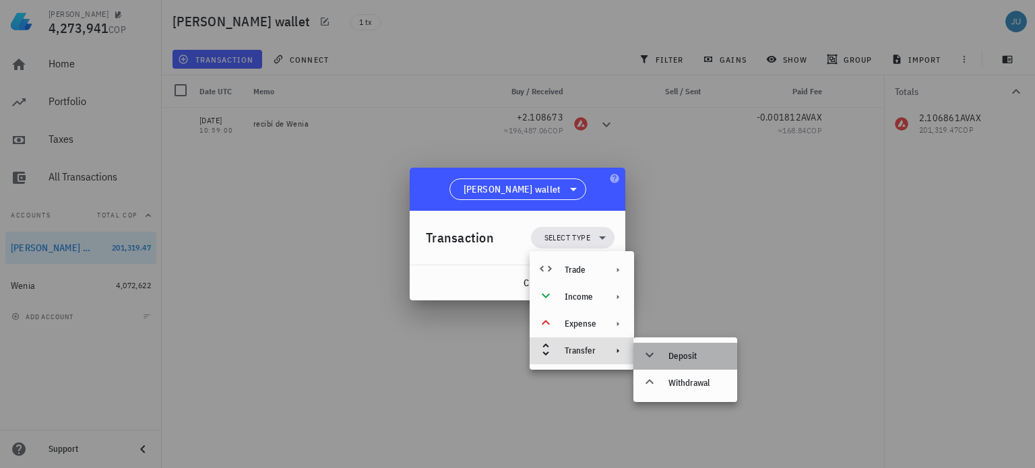
click at [694, 352] on div "Deposit" at bounding box center [697, 356] width 58 height 11
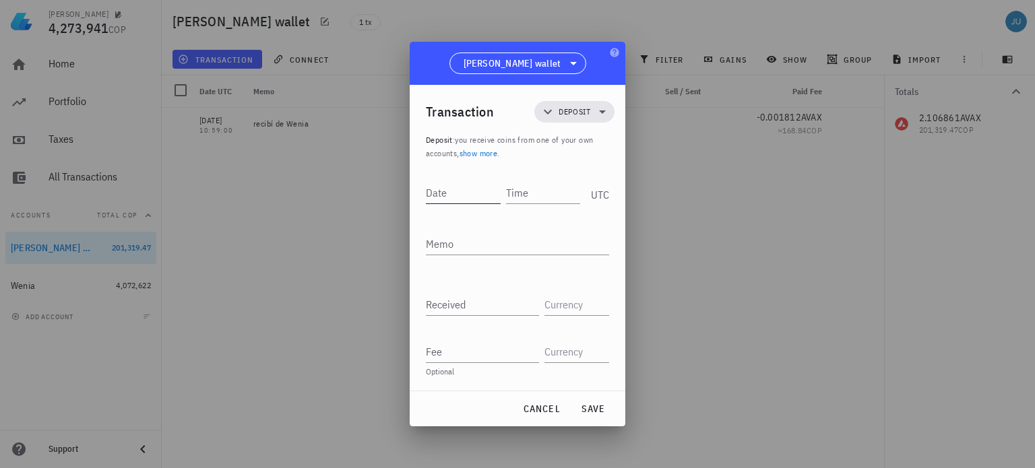
click at [460, 185] on input "Date" at bounding box center [463, 193] width 75 height 22
click at [460, 188] on input "Date" at bounding box center [464, 193] width 77 height 22
type input "[DATE]"
type input "11:04:00"
click at [453, 253] on textarea "Memo" at bounding box center [517, 244] width 183 height 22
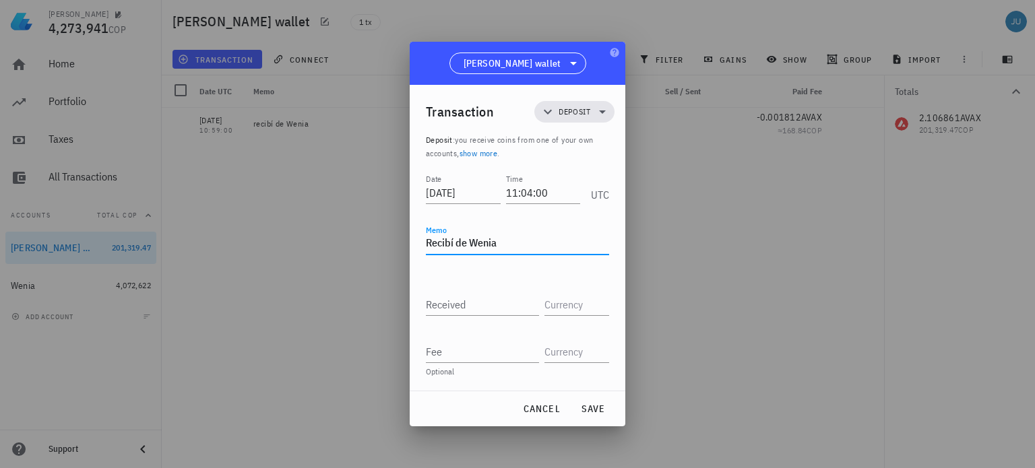
type textarea "Recibí de Wenia"
type input "0.04683815"
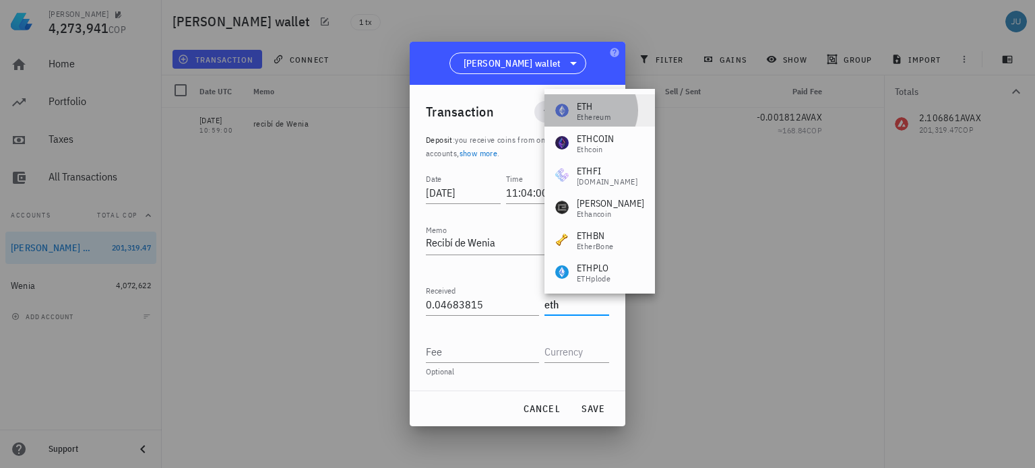
click at [585, 114] on div "Ethereum" at bounding box center [594, 117] width 34 height 8
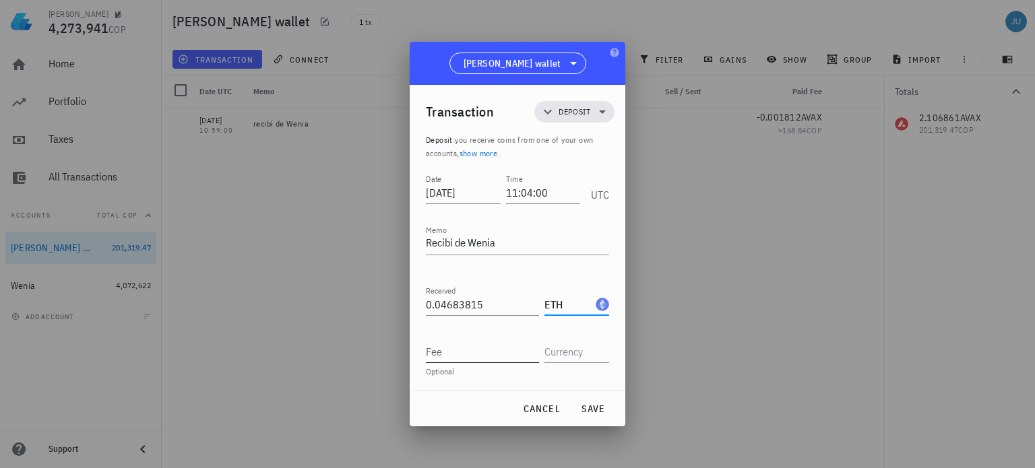
type input "ETH"
click at [463, 359] on input "Fee" at bounding box center [482, 352] width 113 height 22
type input "0.00037021"
click at [582, 352] on input "text" at bounding box center [575, 352] width 62 height 22
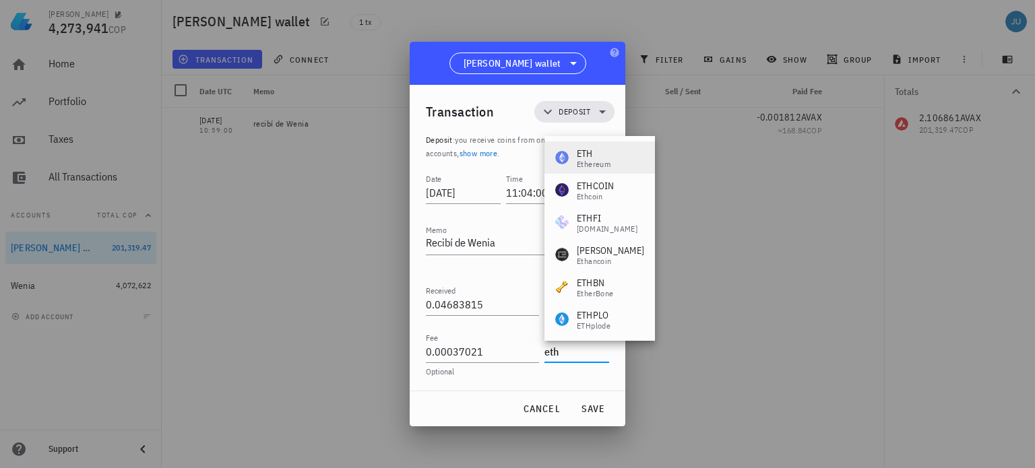
click at [593, 163] on div "Ethereum" at bounding box center [594, 164] width 34 height 8
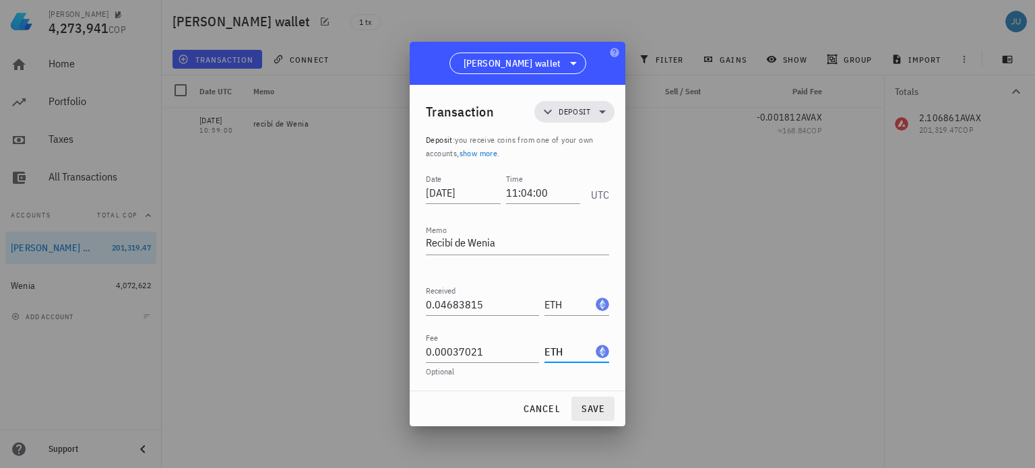
type input "ETH"
click at [591, 408] on span "save" at bounding box center [593, 409] width 32 height 12
